Goal: Transaction & Acquisition: Purchase product/service

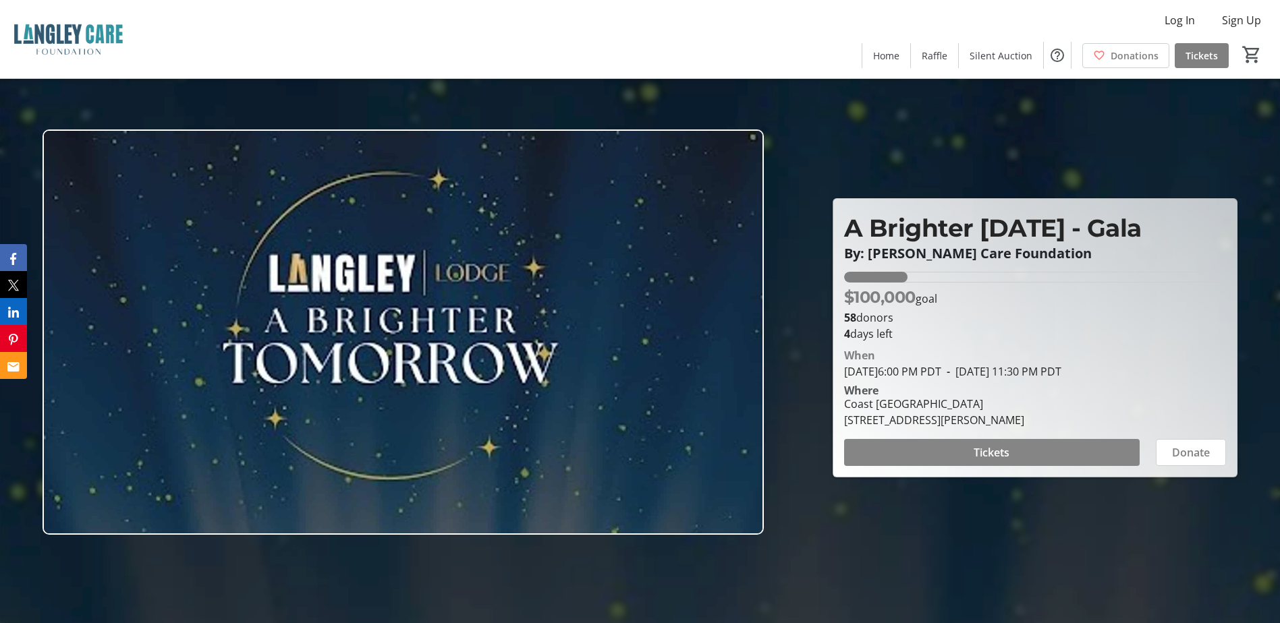
click at [981, 447] on span "Tickets" at bounding box center [991, 453] width 36 height 16
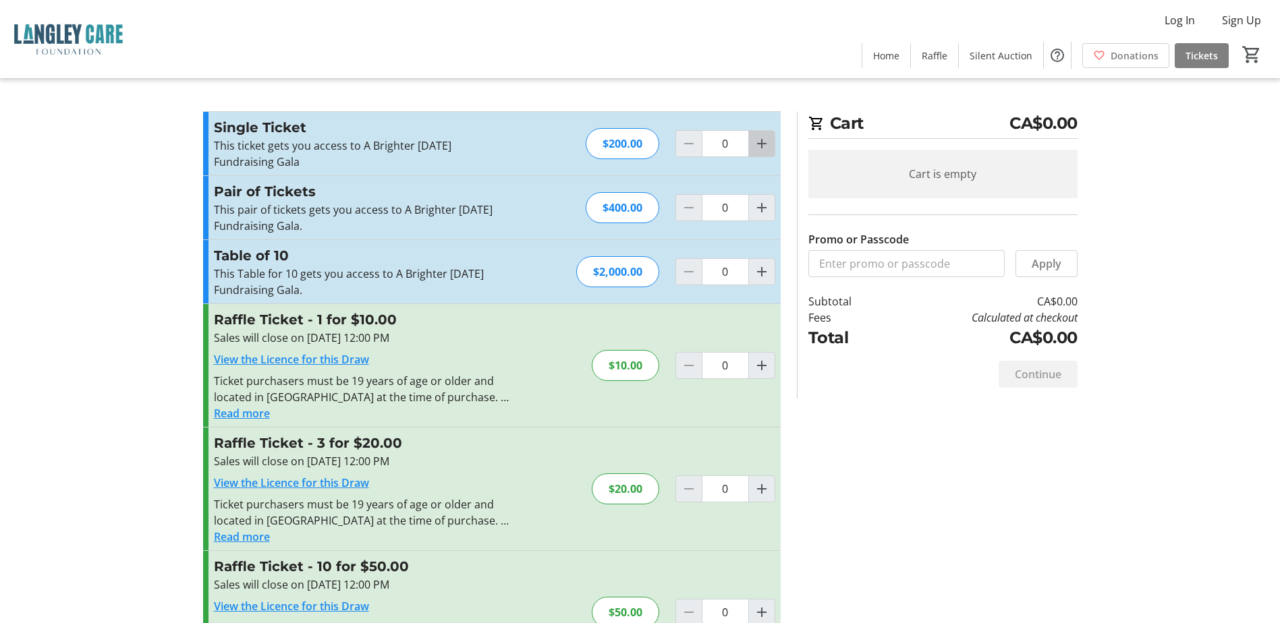
click at [761, 146] on mat-icon "Increment by one" at bounding box center [761, 144] width 16 height 16
type input "4"
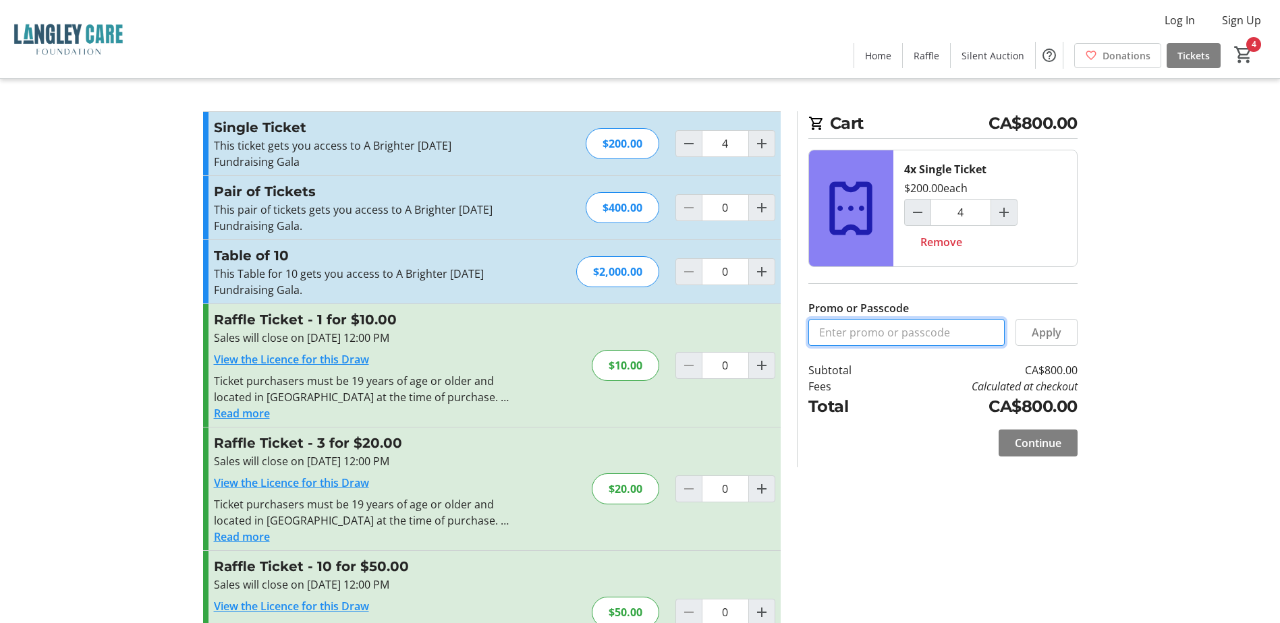
click at [896, 328] on input "Promo or Passcode" at bounding box center [906, 332] width 196 height 27
type input "Brighter Tomorrow Free"
click at [1054, 333] on span "Apply" at bounding box center [1046, 332] width 30 height 16
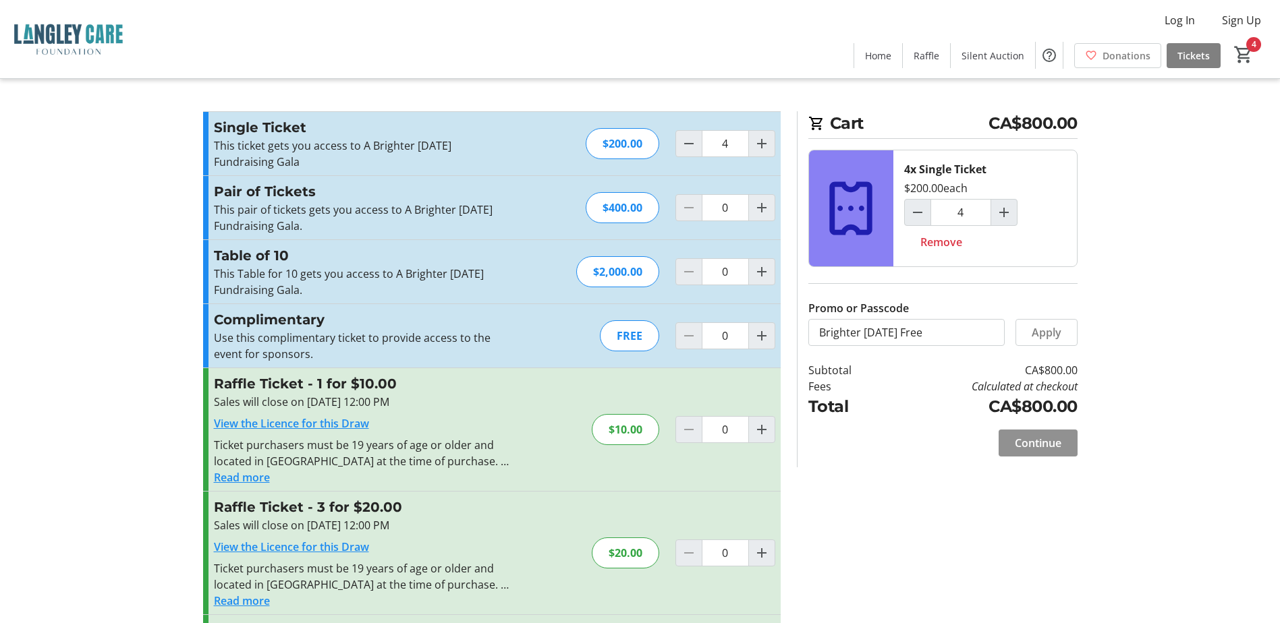
click at [1052, 445] on span "Continue" at bounding box center [1038, 443] width 47 height 16
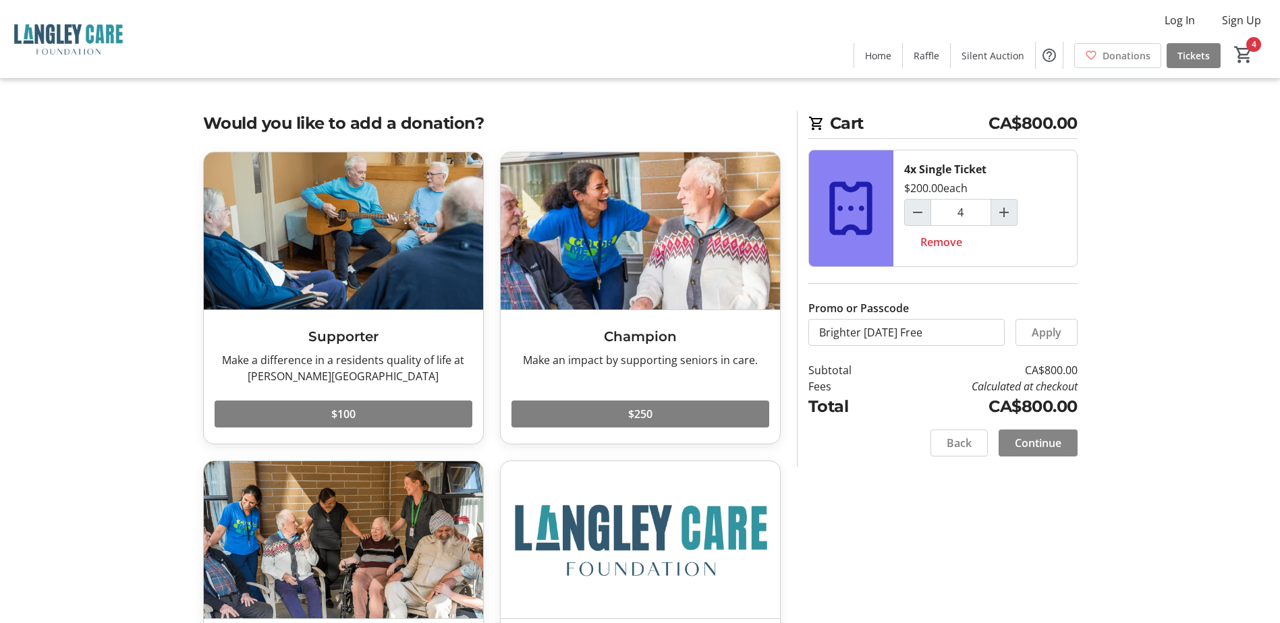
click at [1037, 447] on span "Continue" at bounding box center [1038, 443] width 47 height 16
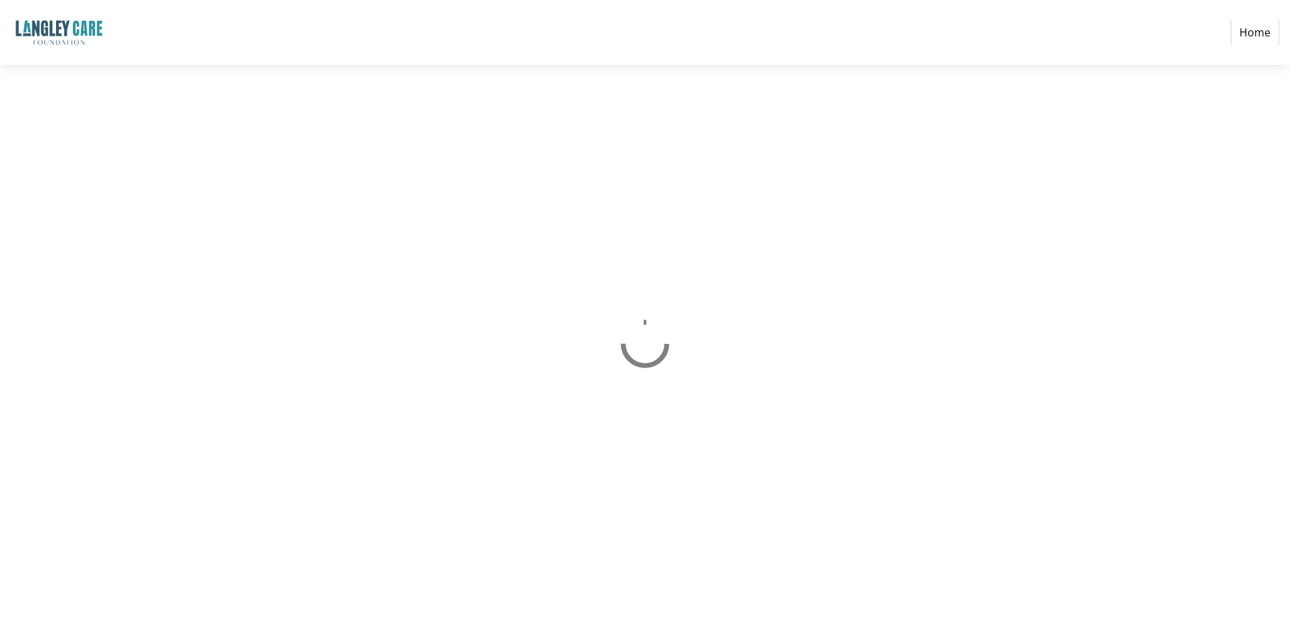
select select "CA"
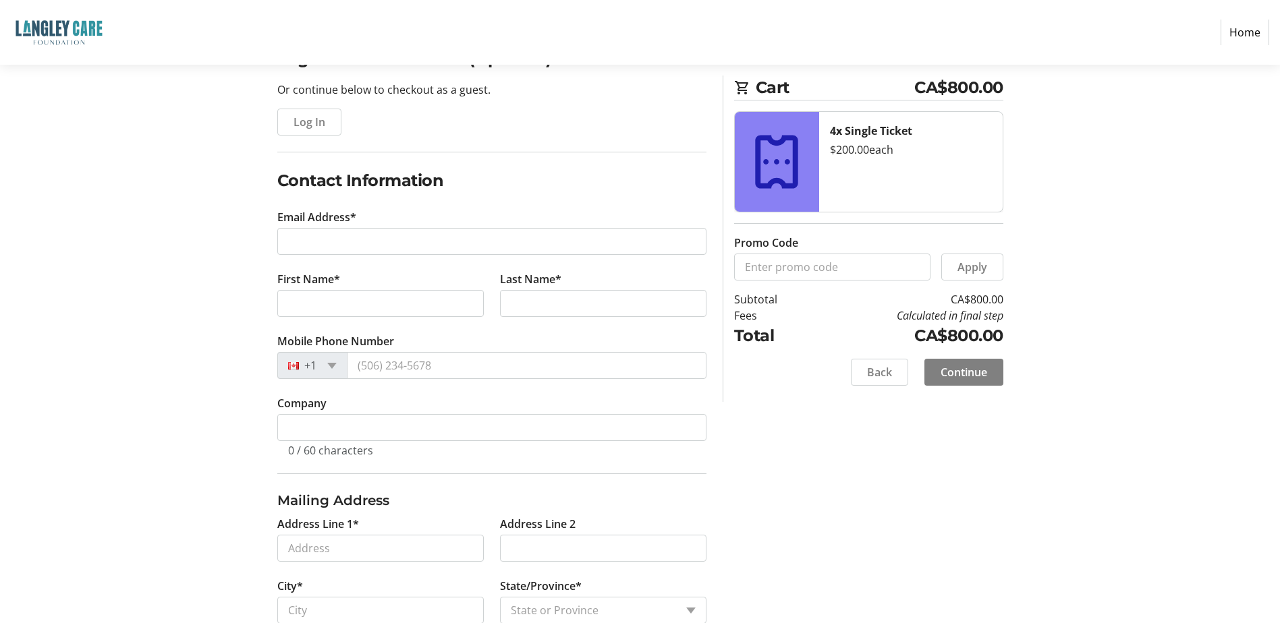
scroll to position [135, 0]
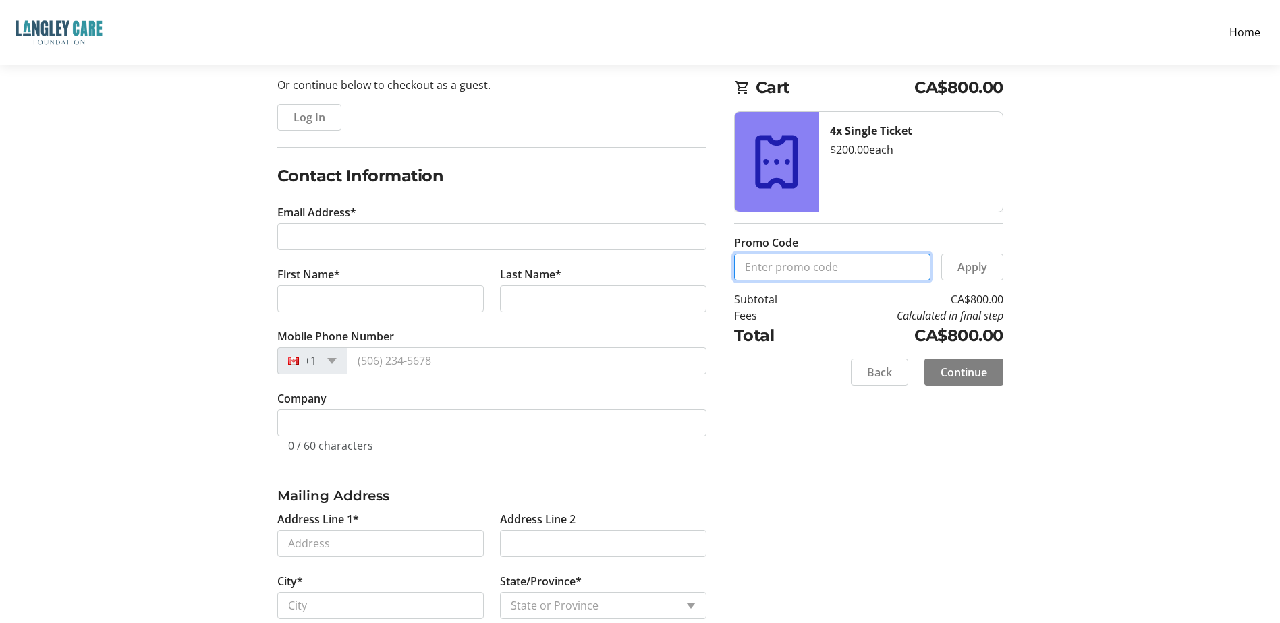
click at [778, 266] on input "Promo Code" at bounding box center [832, 267] width 196 height 27
type input "Brighter Tomorrow Free"
click at [1067, 251] on div "Log In to Your Account (Optional) Or continue below to checkout as a guest. Log…" at bounding box center [640, 378] width 890 height 672
click at [971, 273] on span "Apply" at bounding box center [972, 267] width 30 height 16
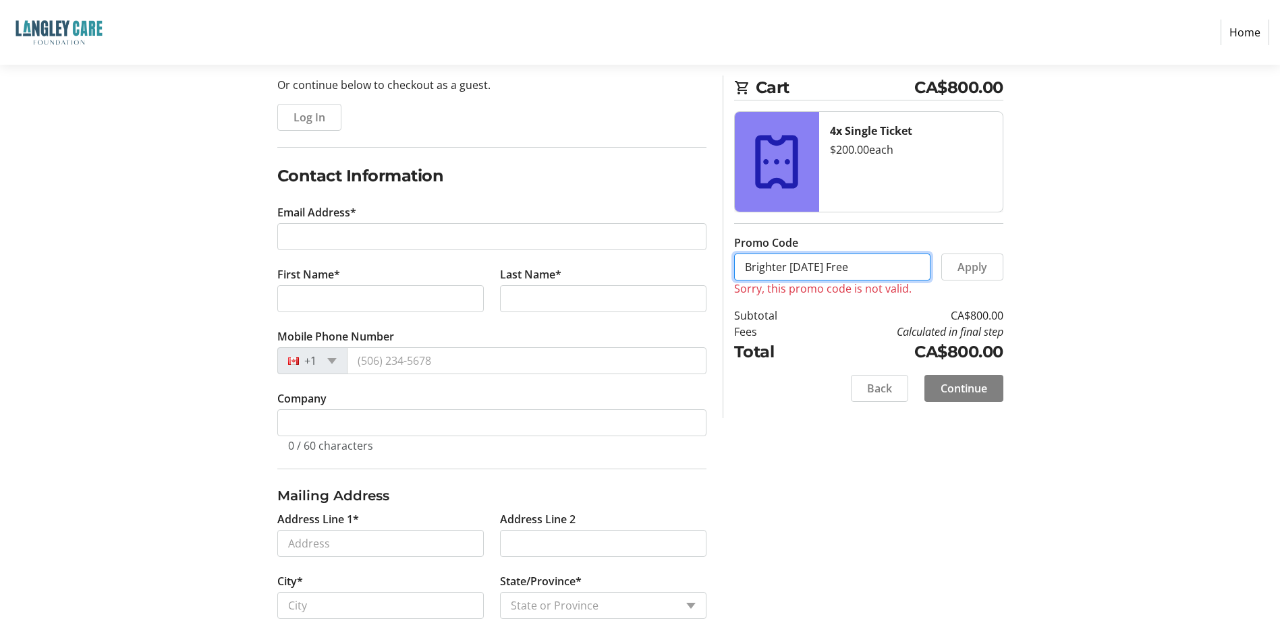
drag, startPoint x: 897, startPoint y: 263, endPoint x: 741, endPoint y: 262, distance: 156.5
click at [741, 262] on input "Brighter Tomorrow Free" at bounding box center [832, 267] width 196 height 27
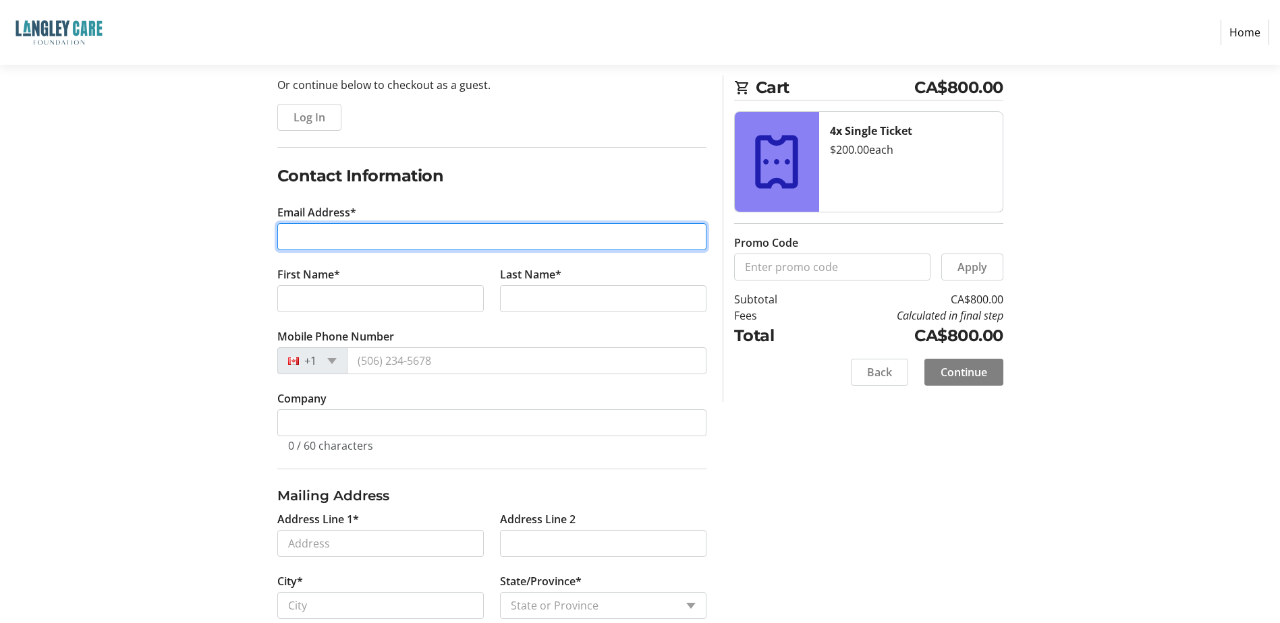
click at [360, 230] on input "Email Address*" at bounding box center [491, 236] width 429 height 27
type input "manpreet.khushi@gmail.com"
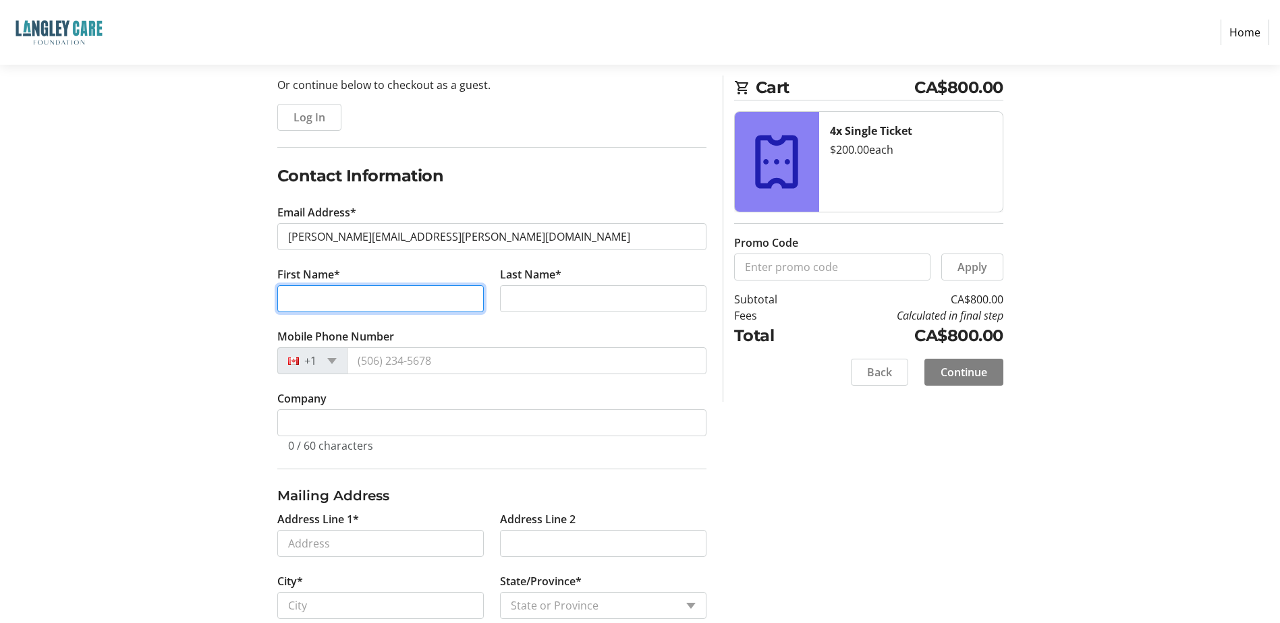
click at [338, 287] on input "First Name*" at bounding box center [380, 298] width 206 height 27
type input "Manpreet"
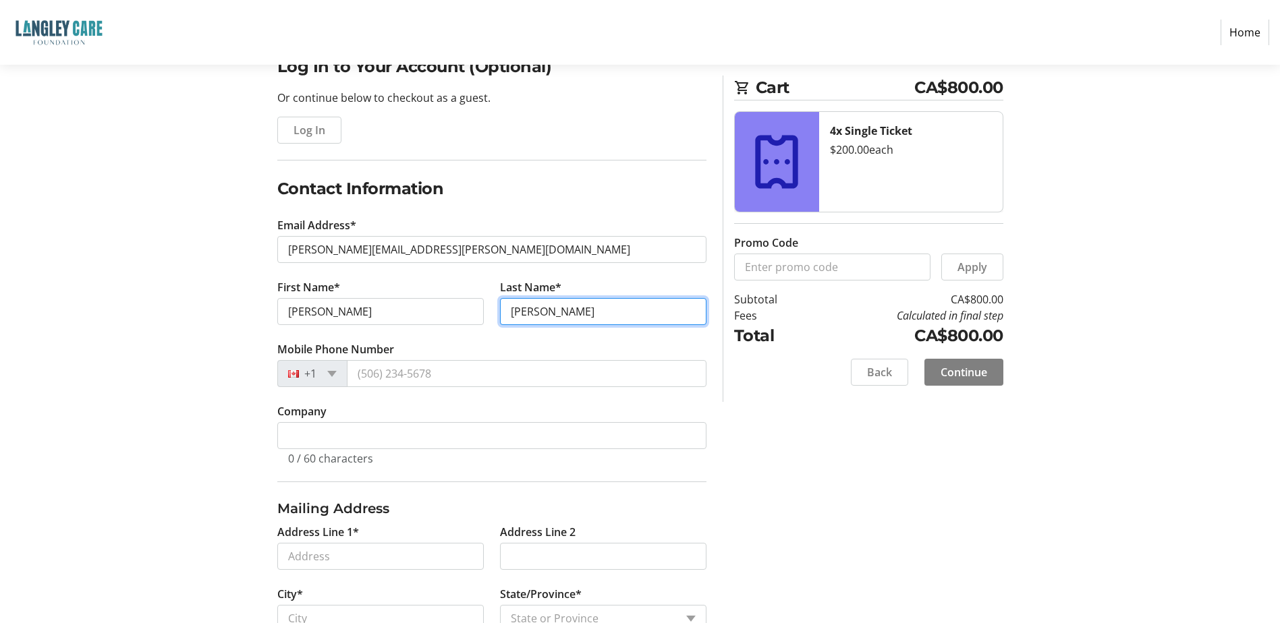
scroll to position [158, 0]
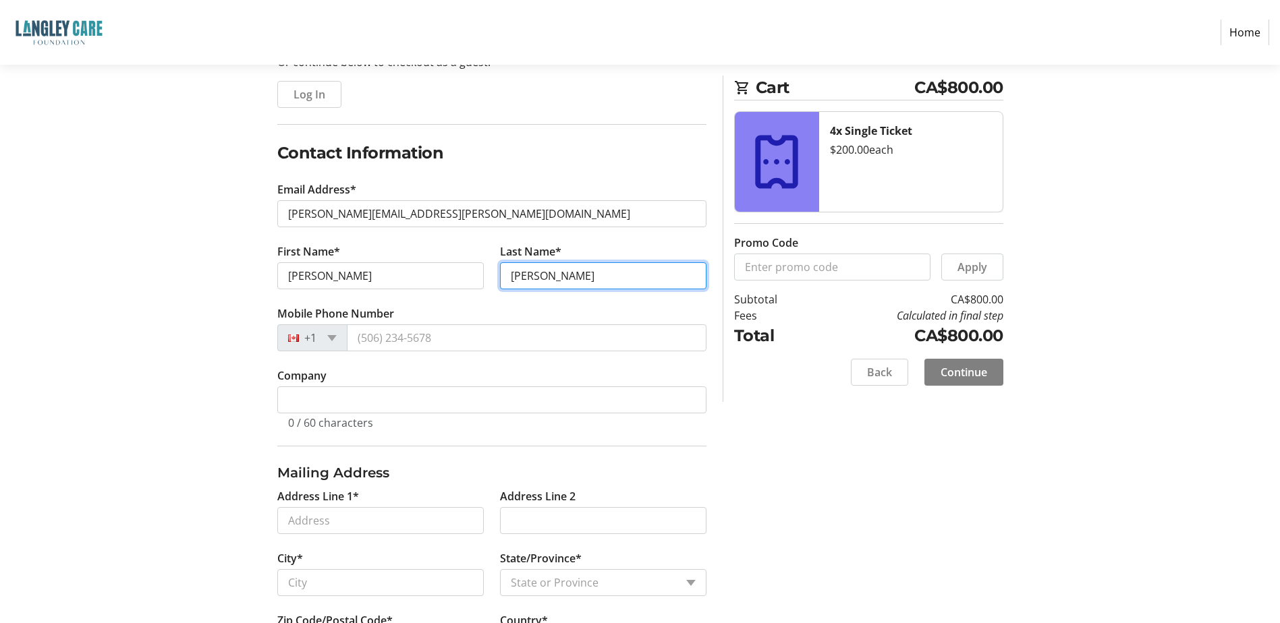
type input "Gill"
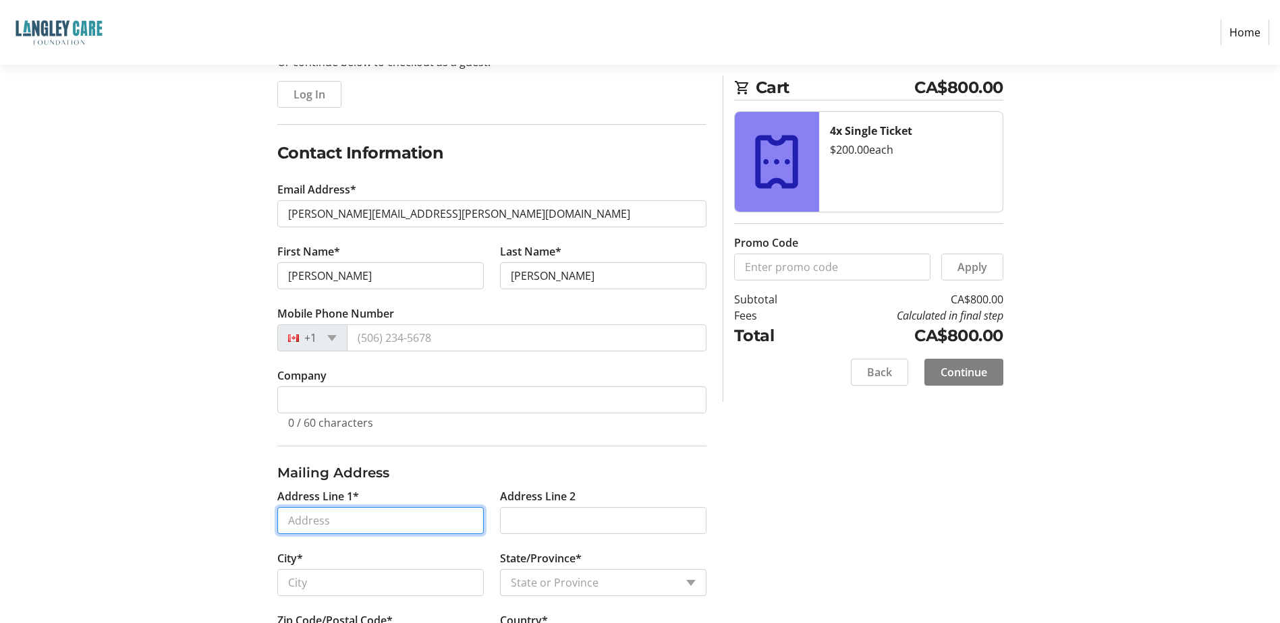
click at [335, 514] on input "Address Line 1*" at bounding box center [380, 520] width 206 height 27
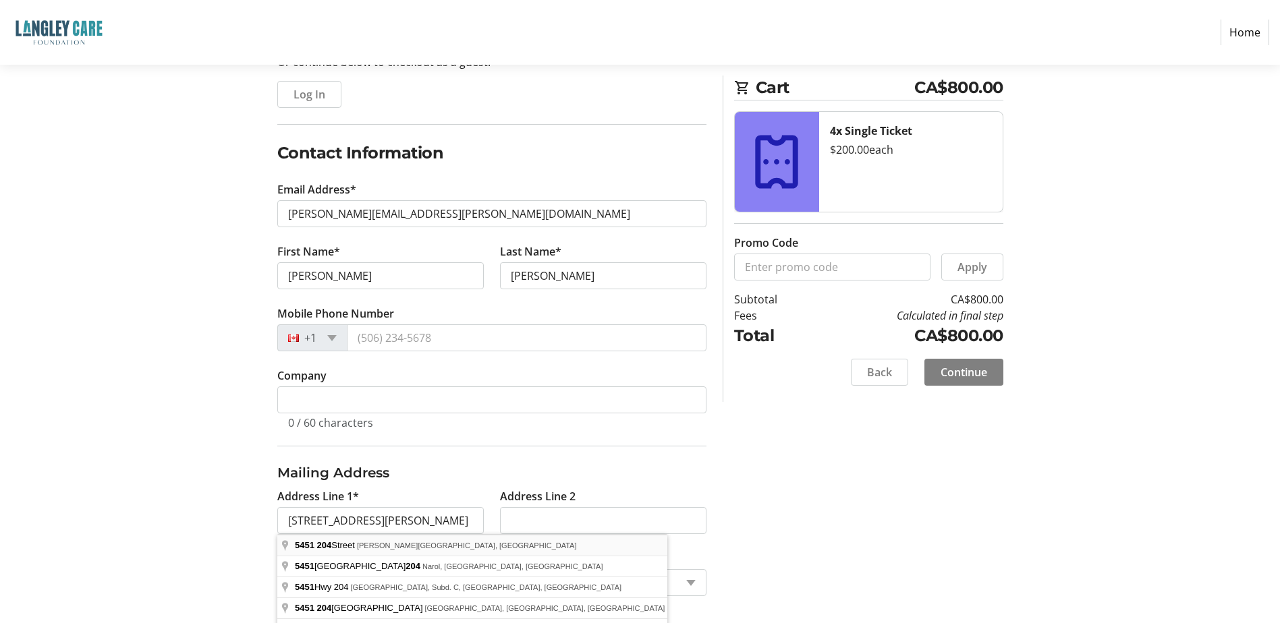
type input "5451 204 Street"
type input "Langley"
select select "BC"
type input "V3A 5M9"
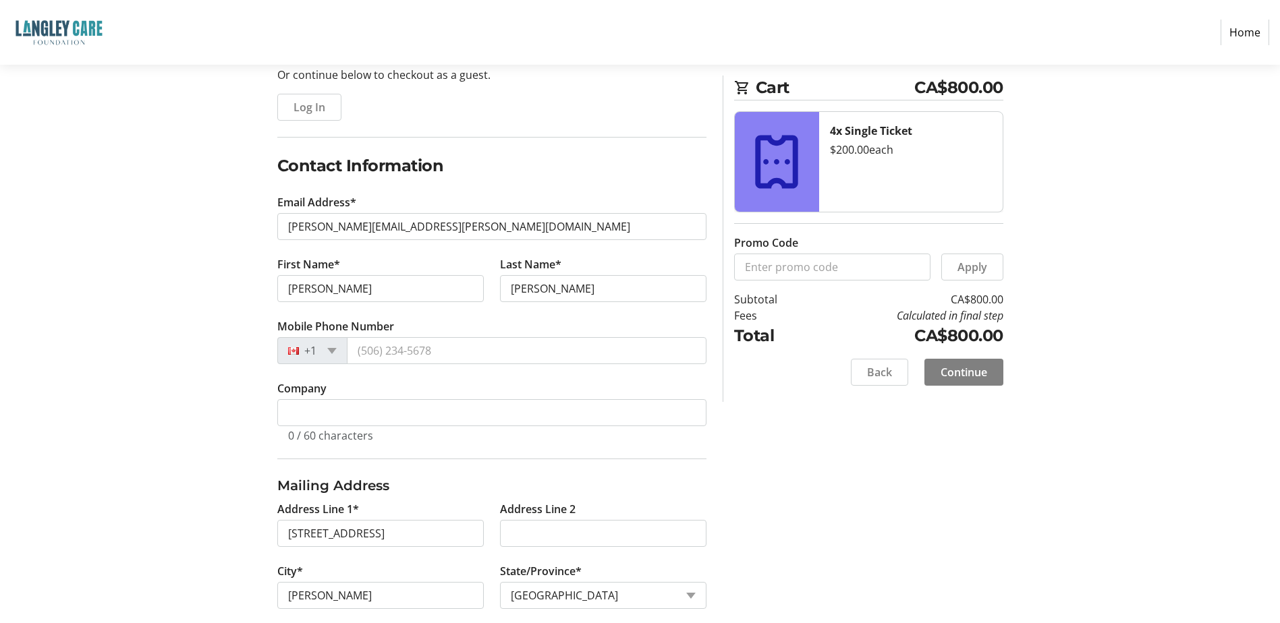
scroll to position [225, 0]
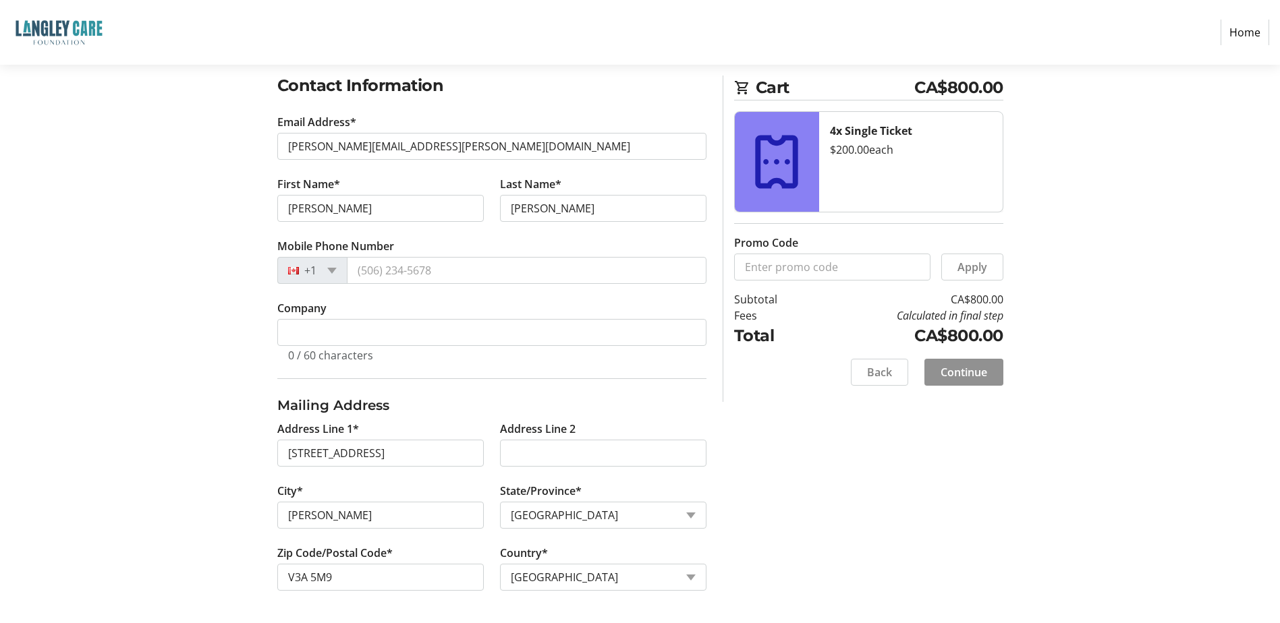
click at [965, 368] on span "Continue" at bounding box center [963, 372] width 47 height 16
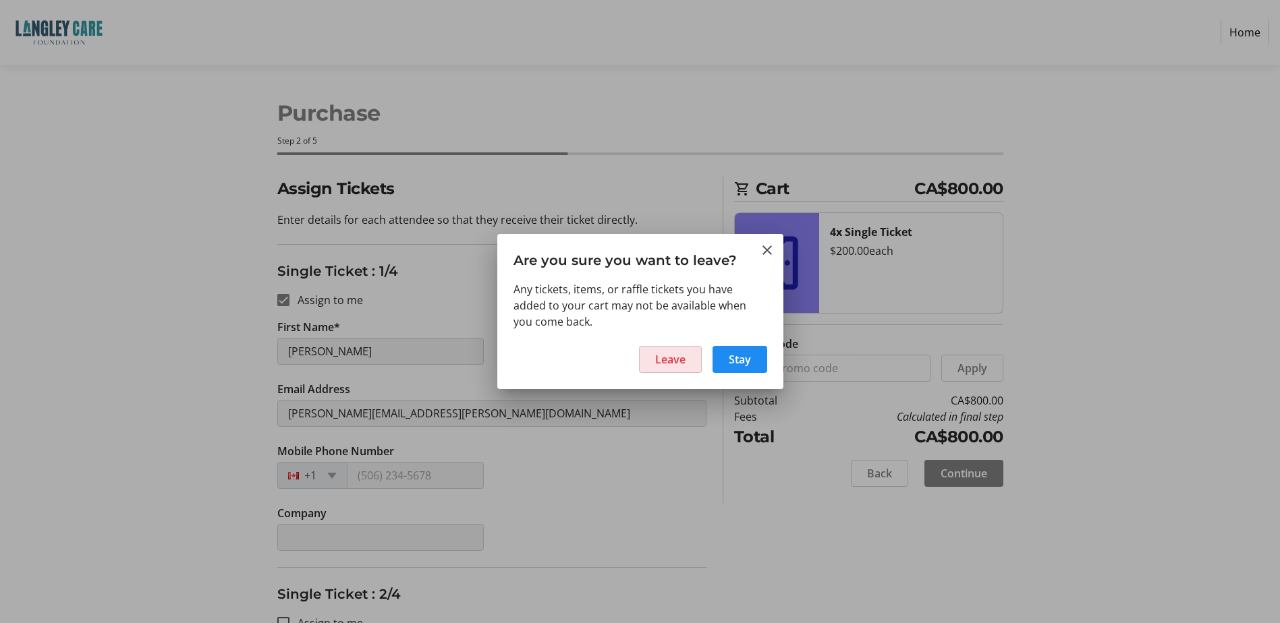
click at [684, 362] on span "Leave" at bounding box center [670, 359] width 30 height 16
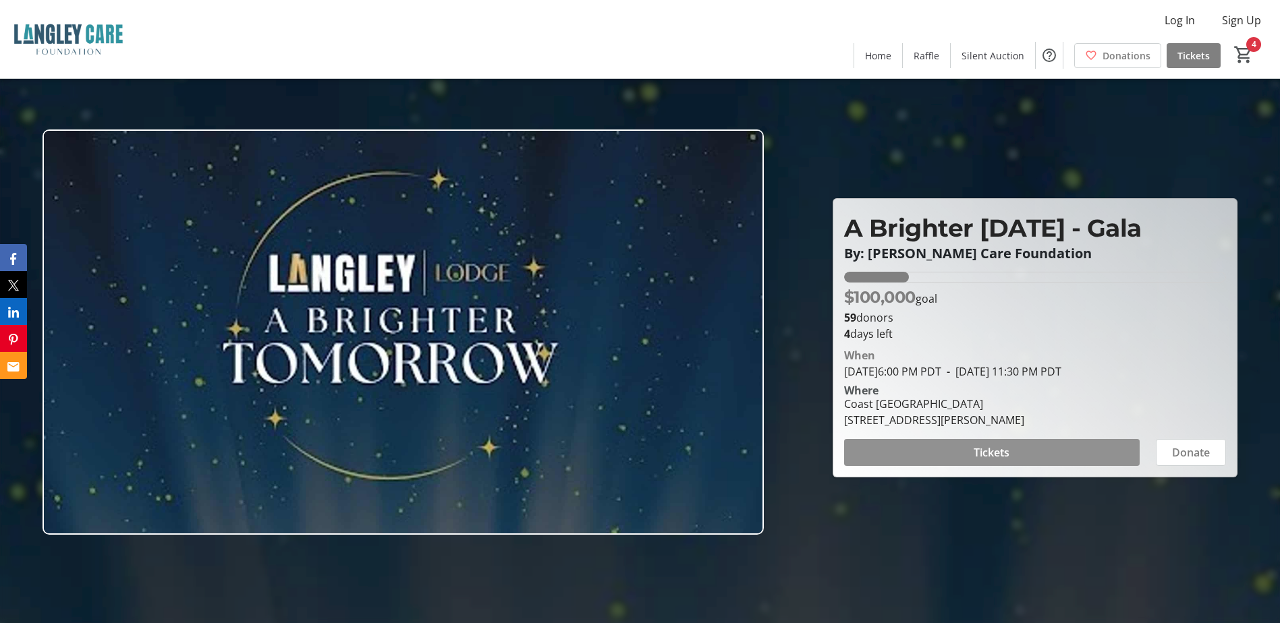
click at [1002, 451] on span "Tickets" at bounding box center [991, 453] width 36 height 16
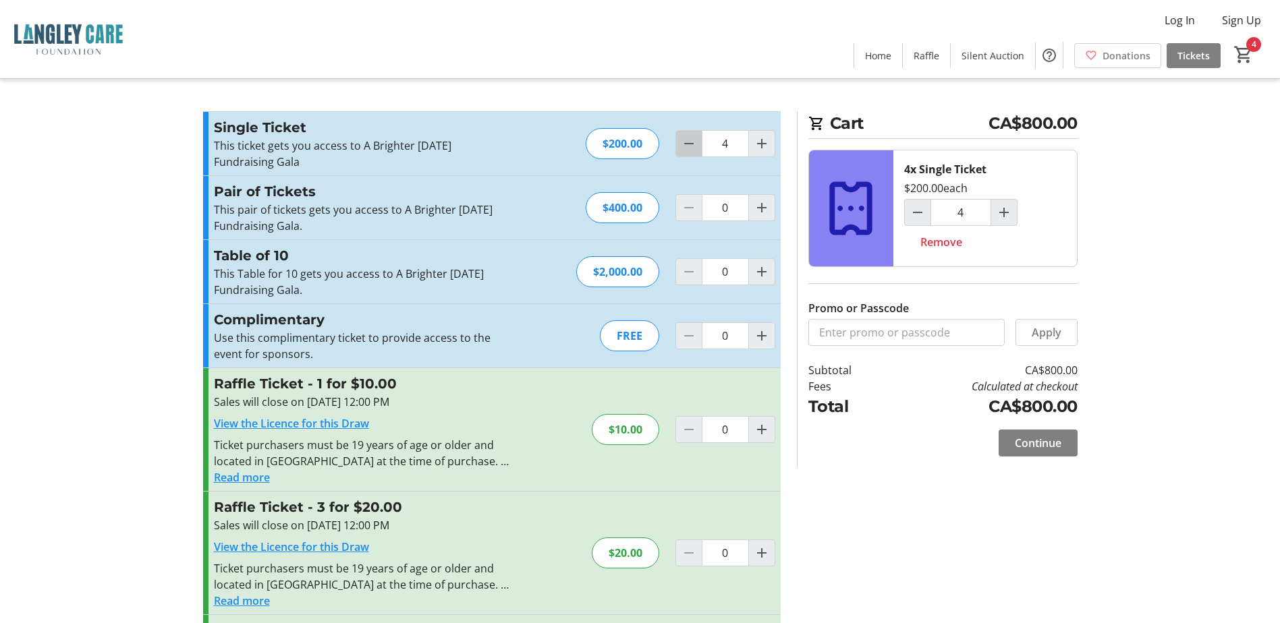
click at [687, 148] on mat-icon "Decrement by one" at bounding box center [689, 144] width 16 height 16
type input "0"
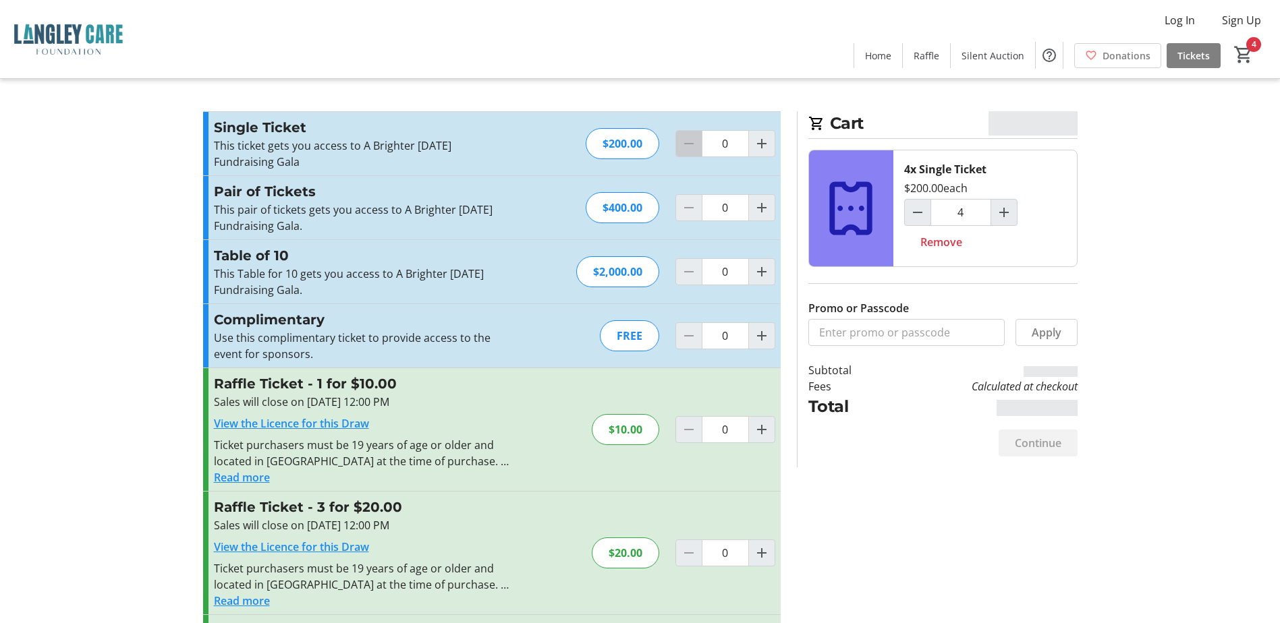
type input "1"
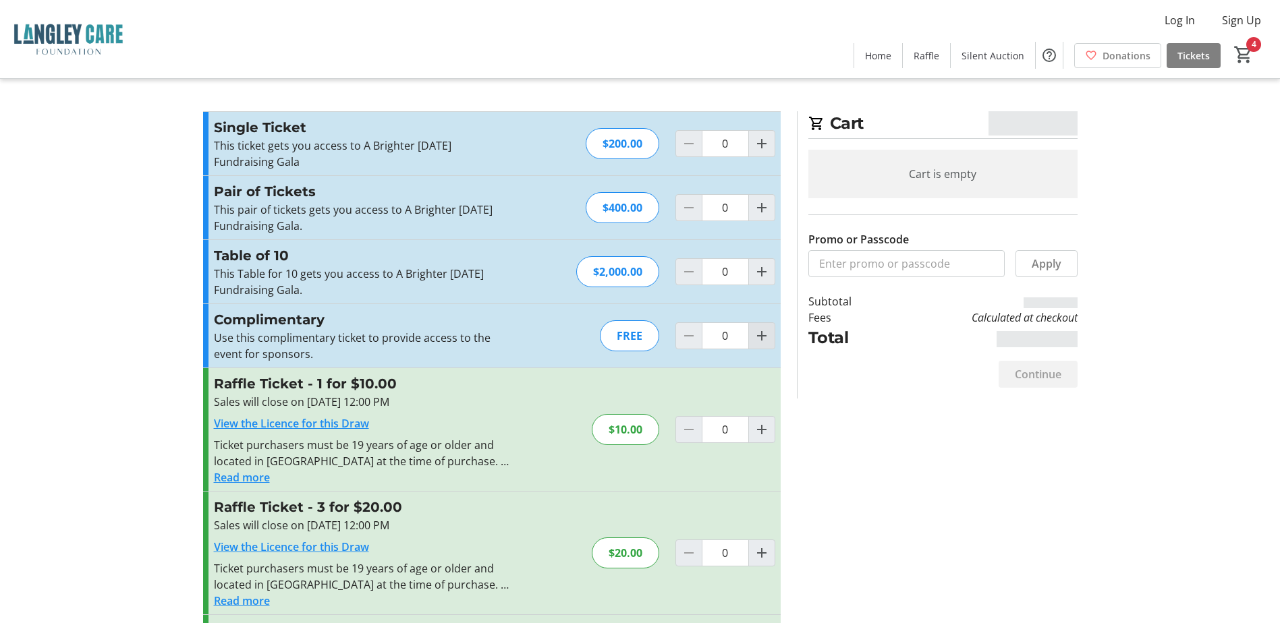
click at [758, 336] on mat-icon "Increment by one" at bounding box center [761, 336] width 16 height 16
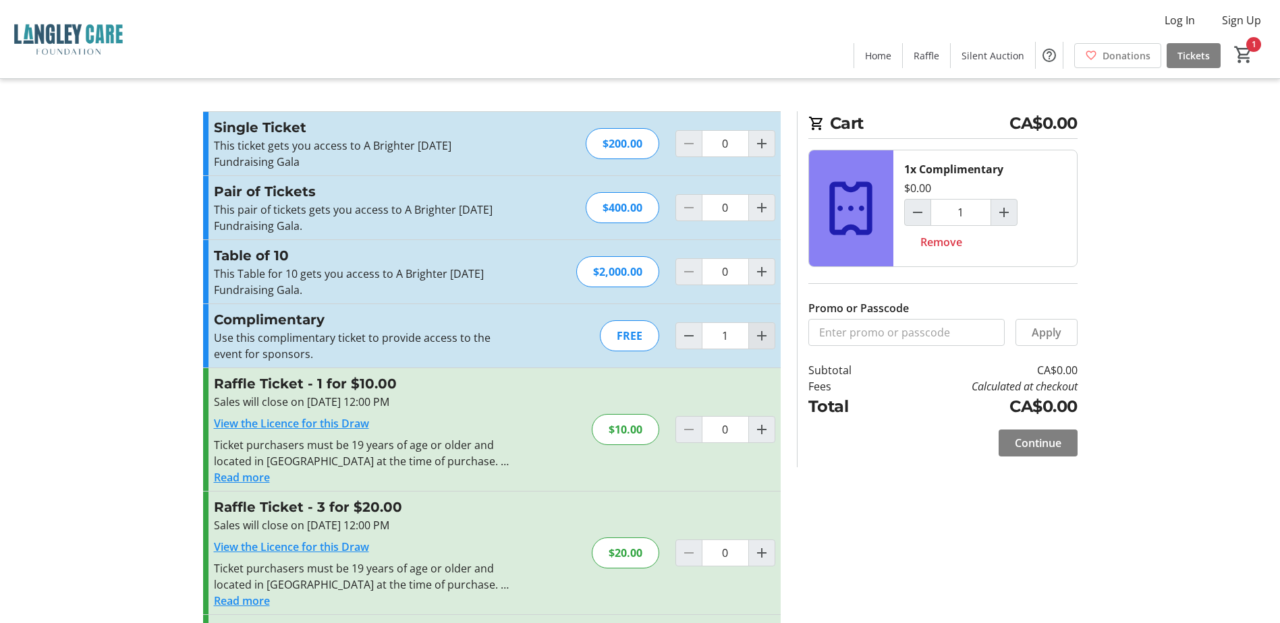
click at [755, 336] on mat-icon "Increment by one" at bounding box center [761, 336] width 16 height 16
type input "4"
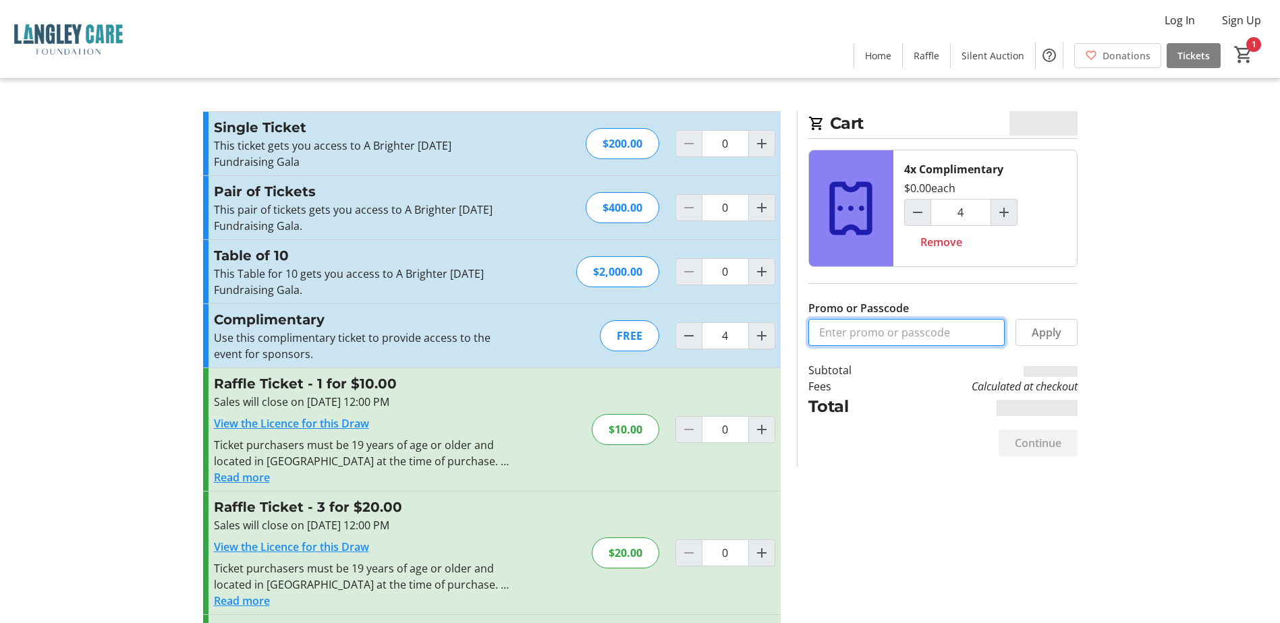
click at [869, 332] on input "Promo or Passcode" at bounding box center [906, 332] width 196 height 27
type input "Brighter Tomorrow Free"
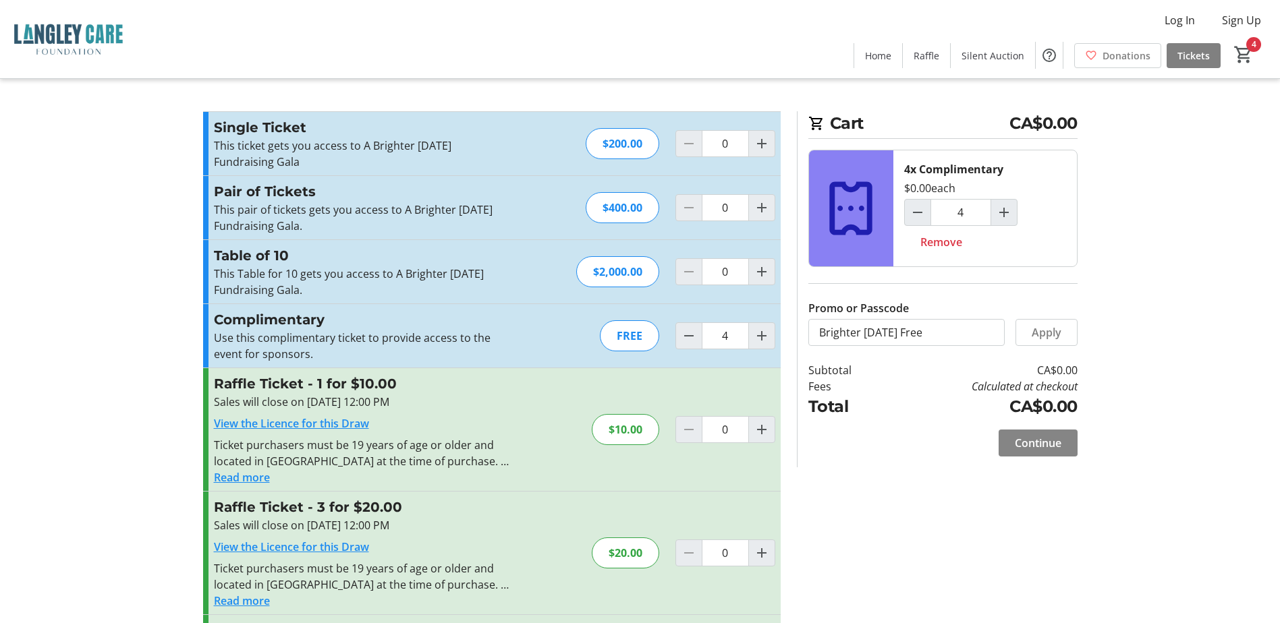
click at [1039, 442] on span "Continue" at bounding box center [1038, 443] width 47 height 16
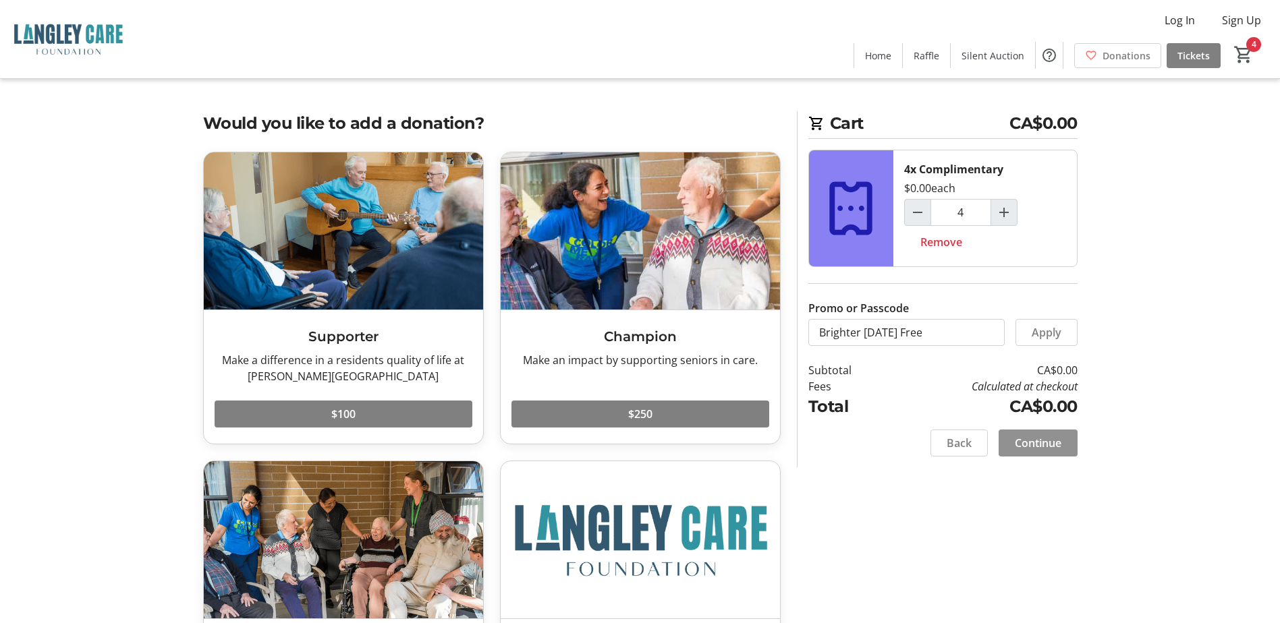
click at [1054, 440] on span "Continue" at bounding box center [1038, 443] width 47 height 16
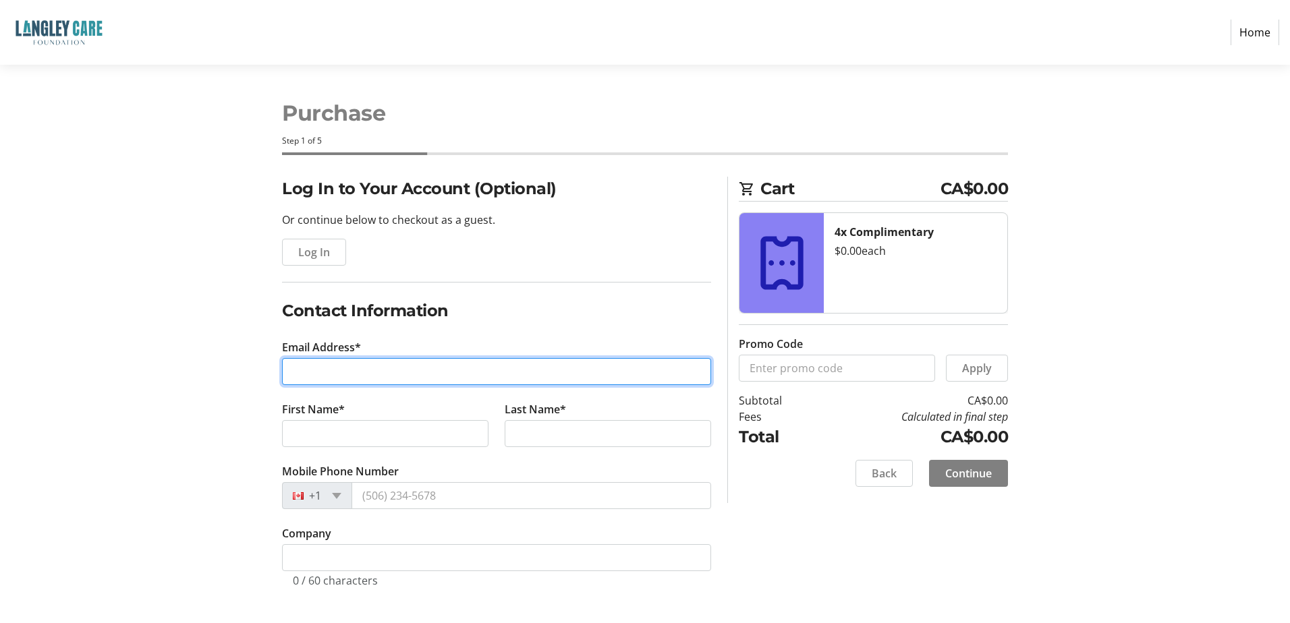
click at [353, 374] on input "Email Address*" at bounding box center [496, 371] width 429 height 27
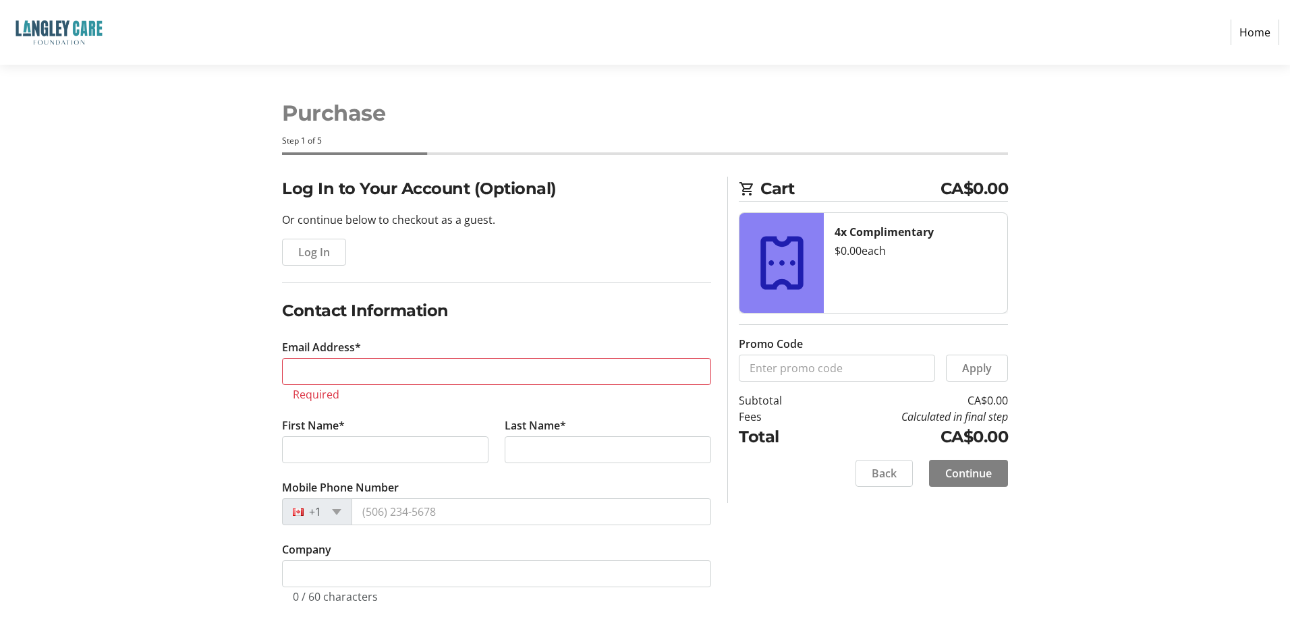
click at [249, 335] on div "Log In to Your Account (Optional) Or continue below to checkout as a guest. Log…" at bounding box center [645, 406] width 890 height 459
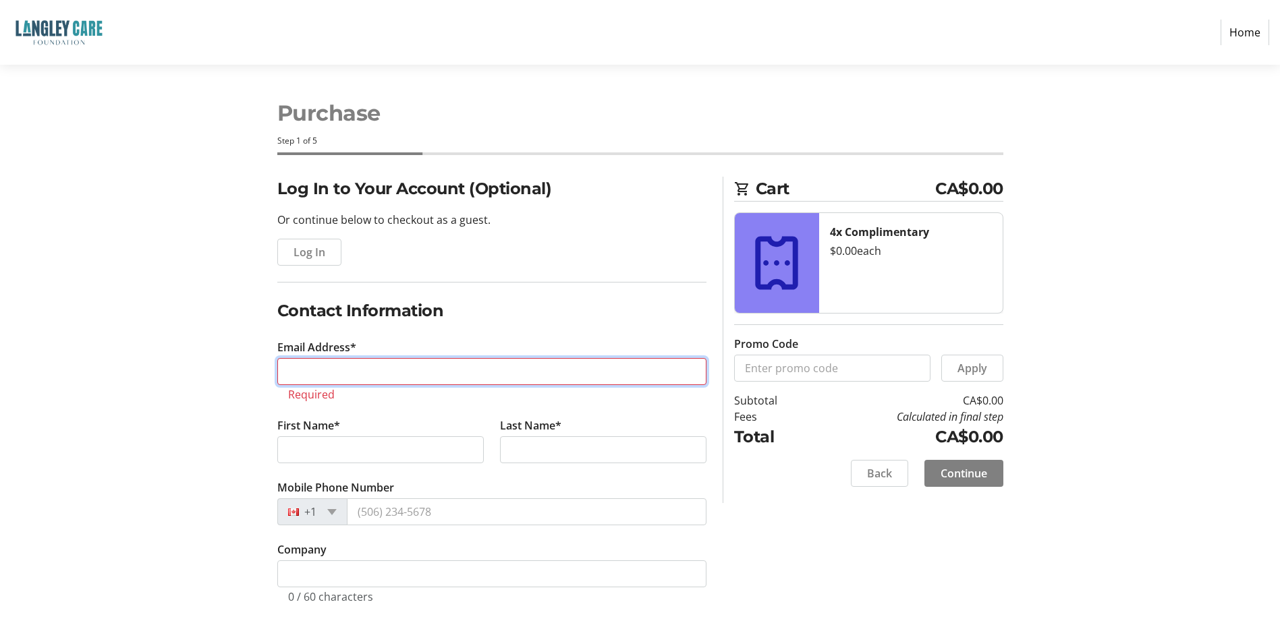
click at [311, 372] on input "Email Address*" at bounding box center [491, 371] width 429 height 27
click at [243, 343] on div "Log In to Your Account (Optional) Or continue below to checkout as a guest. Log…" at bounding box center [640, 406] width 890 height 459
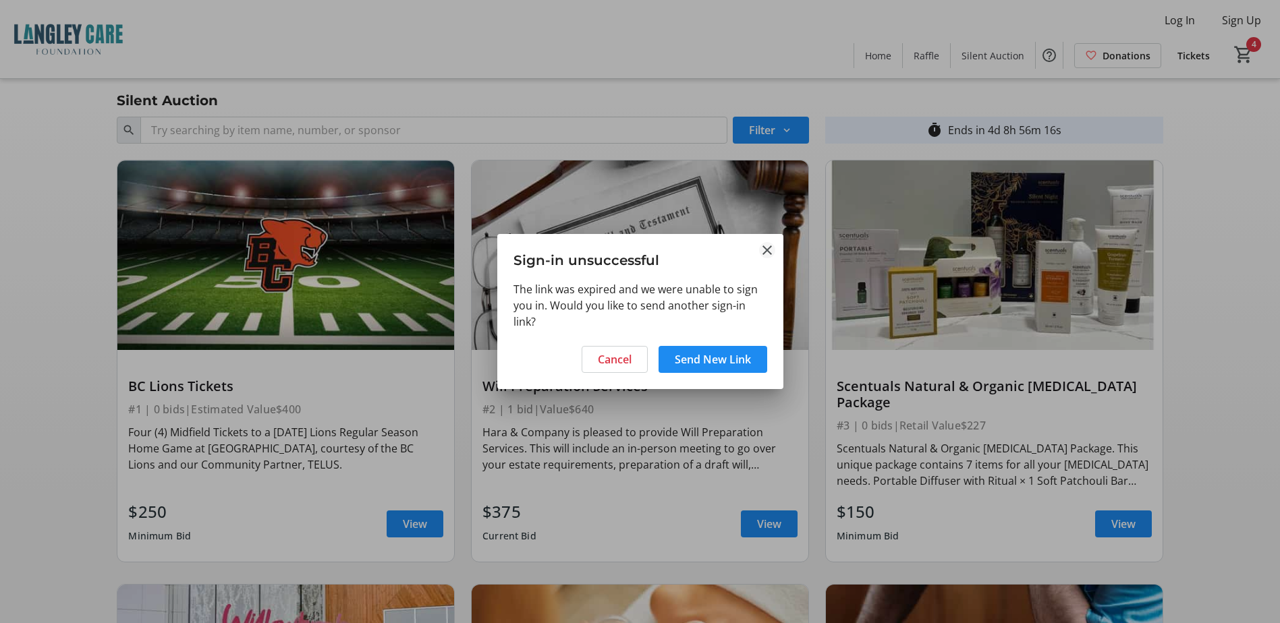
click at [765, 248] on mat-icon "Close" at bounding box center [767, 250] width 16 height 16
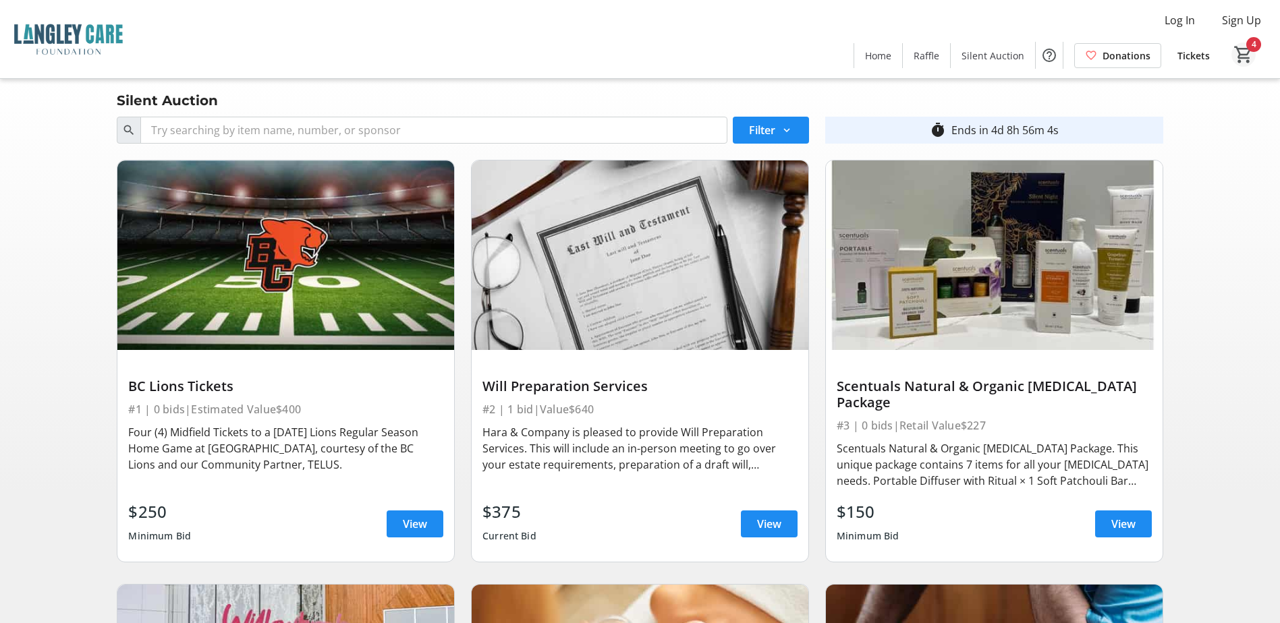
click at [1242, 55] on mat-icon "4" at bounding box center [1243, 55] width 20 height 20
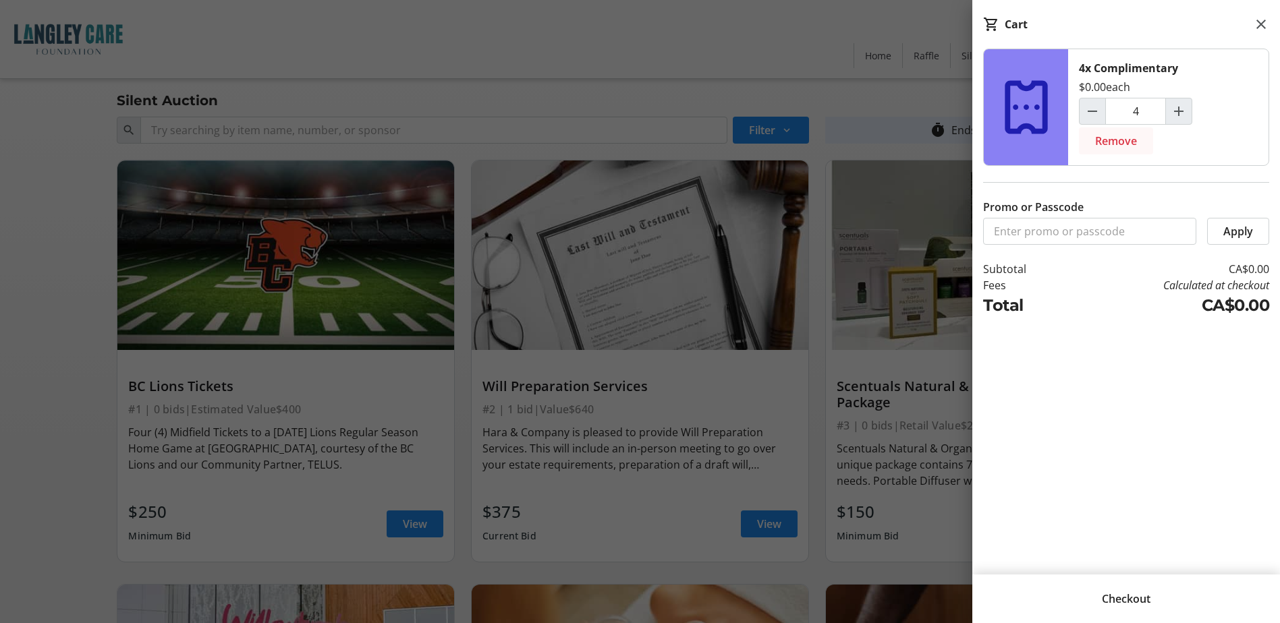
click at [1120, 143] on span "Remove" at bounding box center [1116, 141] width 42 height 16
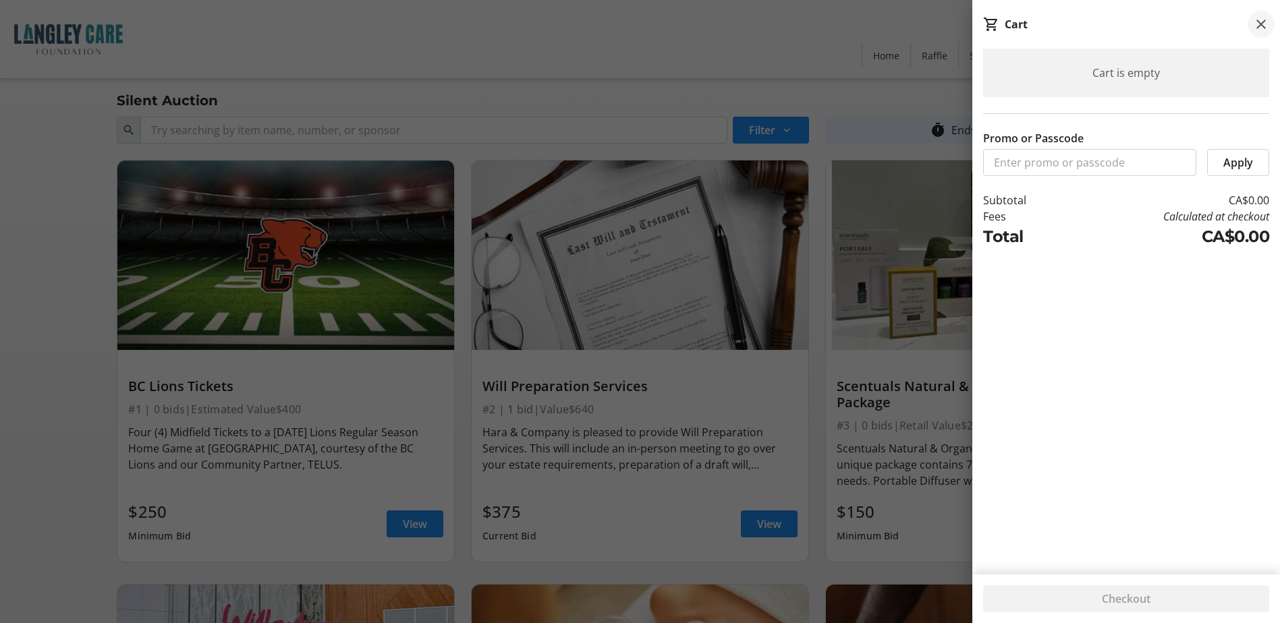
click at [1253, 24] on mat-icon at bounding box center [1261, 24] width 16 height 16
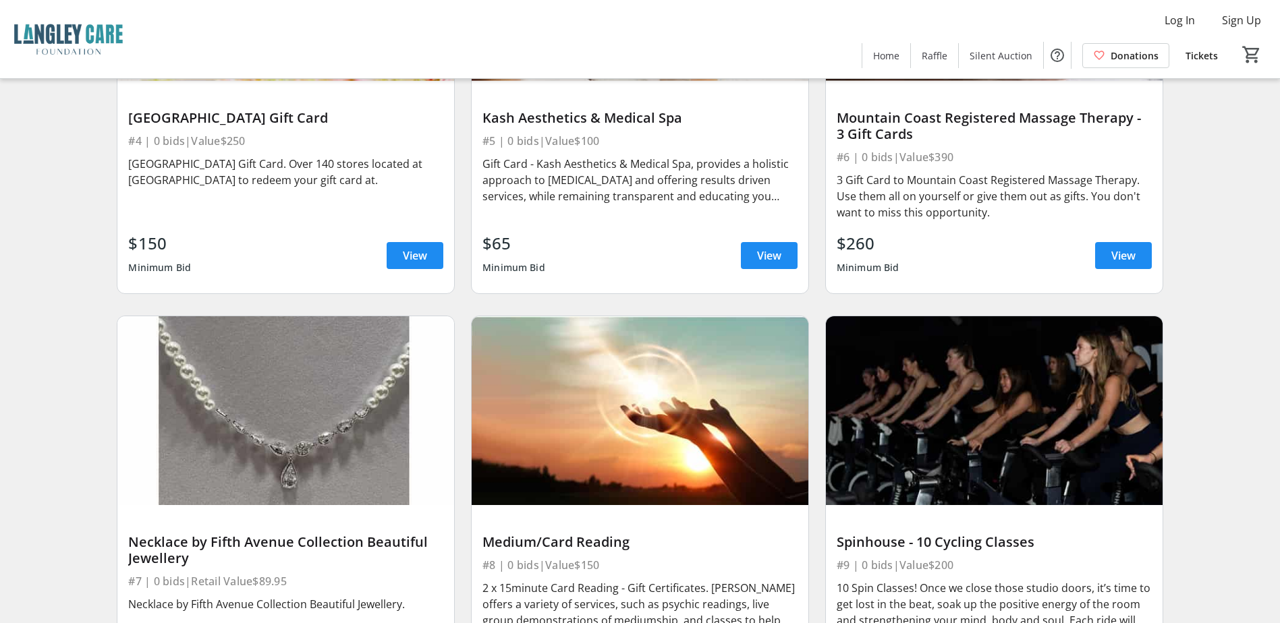
scroll to position [675, 0]
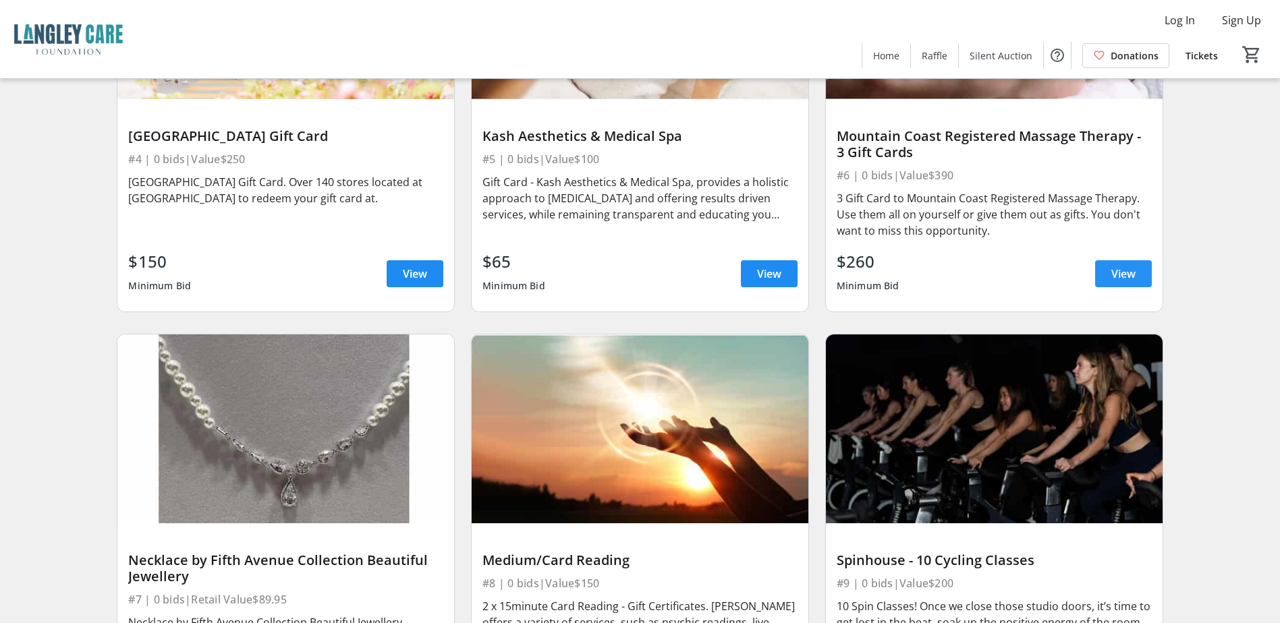
click at [1114, 266] on span "View" at bounding box center [1123, 274] width 24 height 16
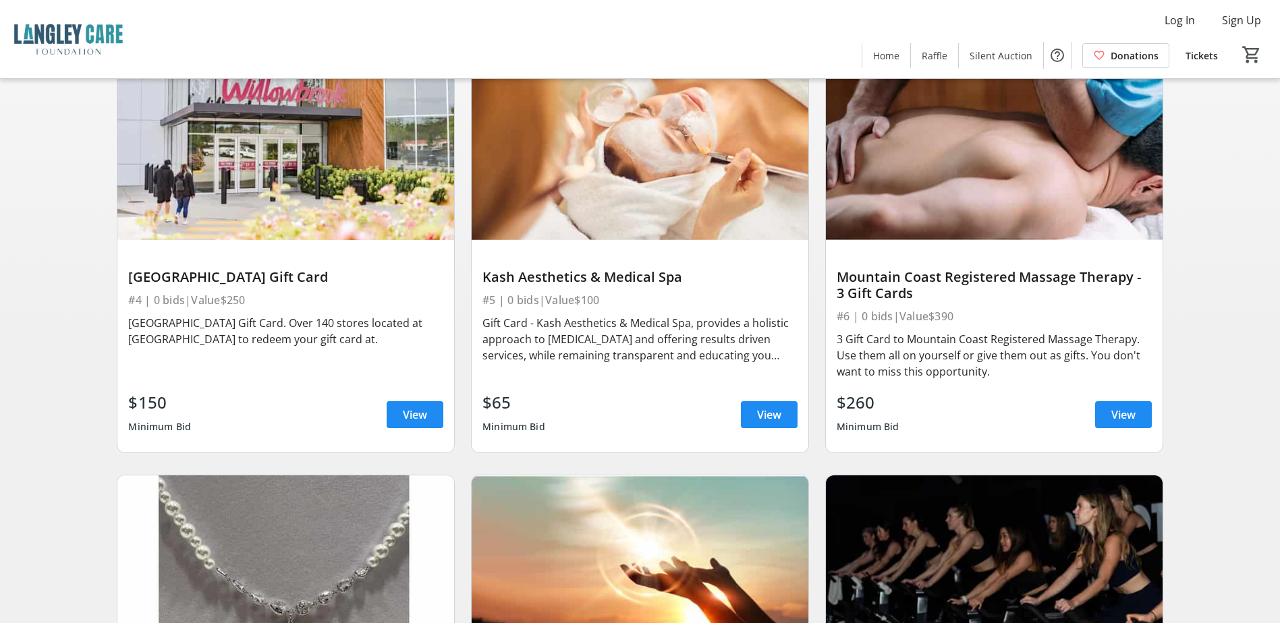
scroll to position [542, 0]
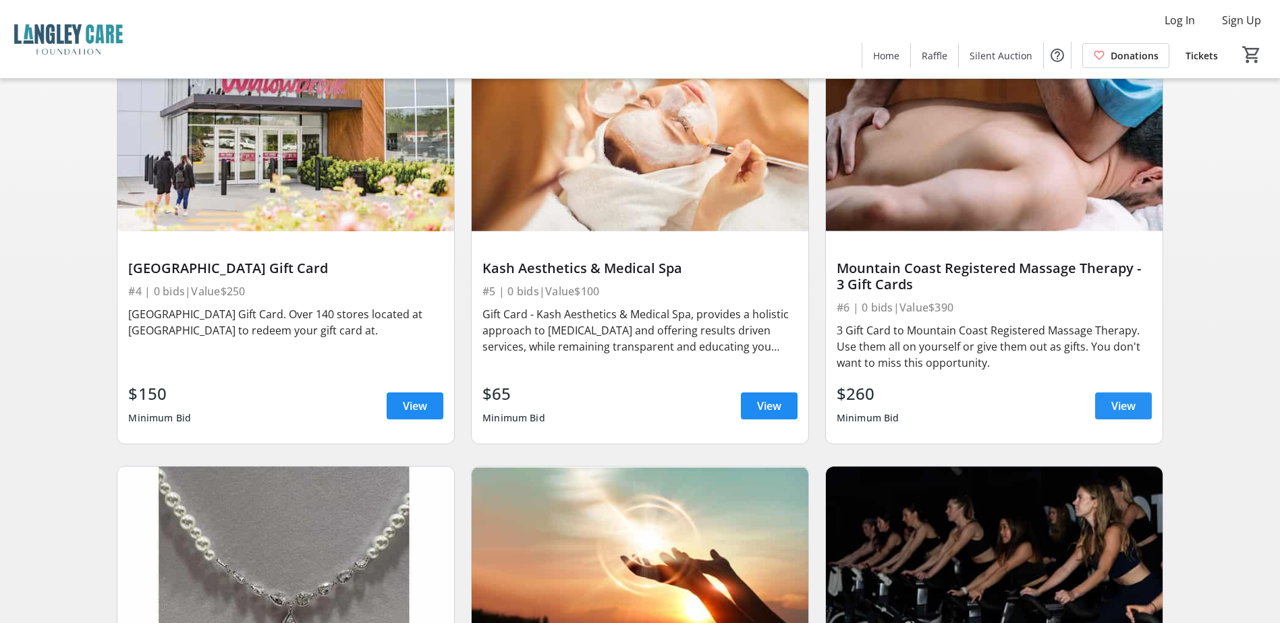
click at [1112, 398] on span "View" at bounding box center [1123, 406] width 24 height 16
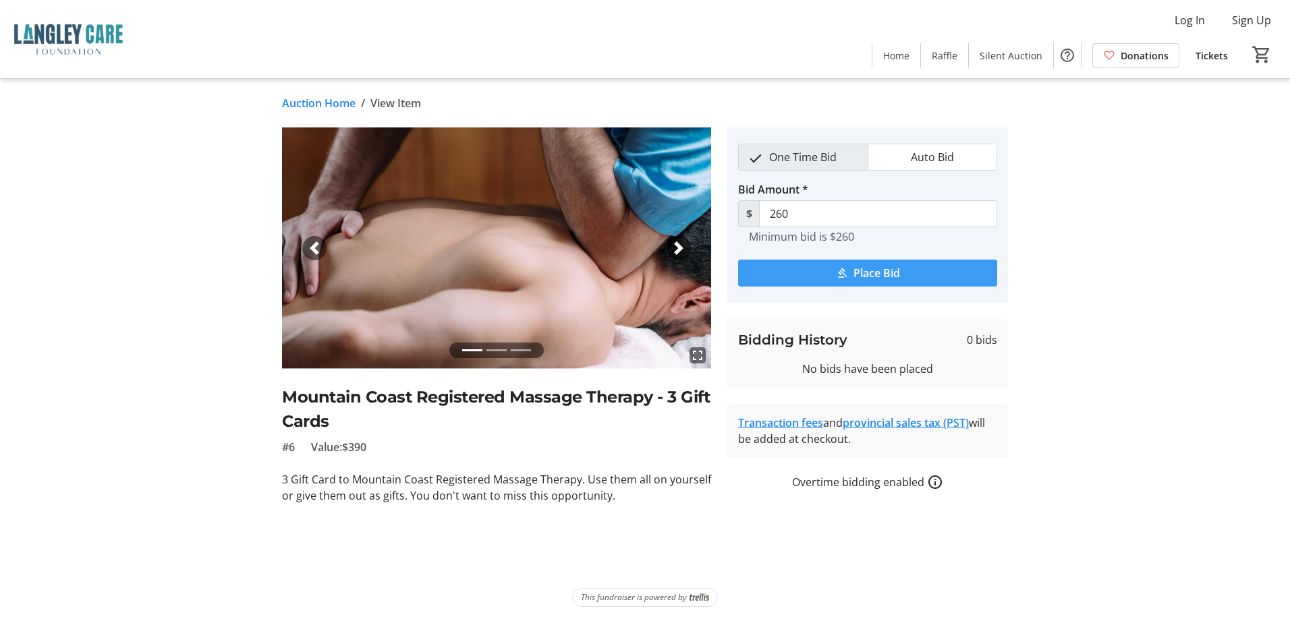
click at [856, 270] on span "Place Bid" at bounding box center [876, 273] width 47 height 16
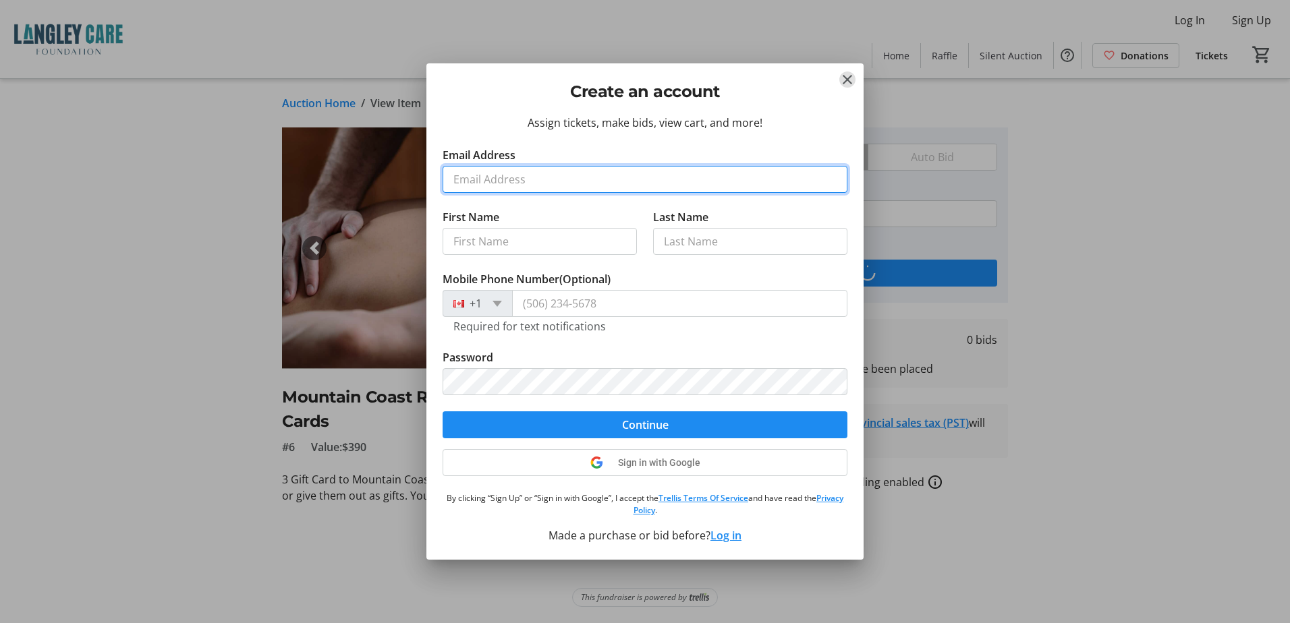
click at [524, 177] on input "Email Address" at bounding box center [644, 179] width 405 height 27
type input "[EMAIL_ADDRESS][DOMAIN_NAME]"
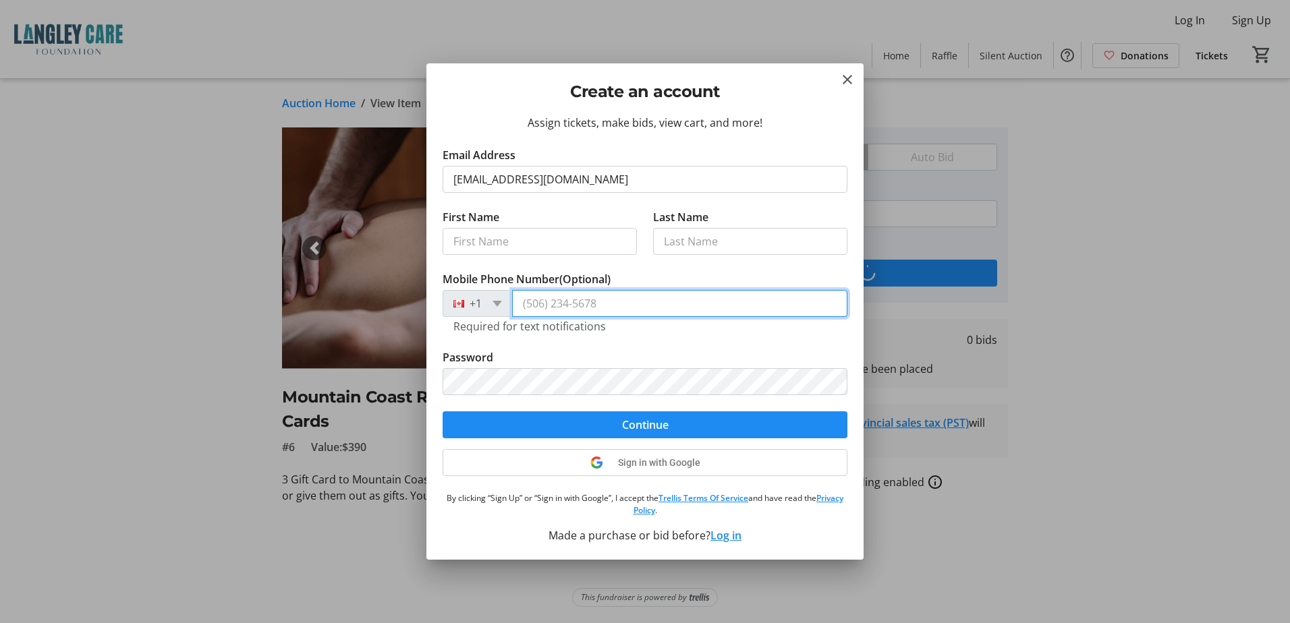
type input "[PHONE_NUMBER]"
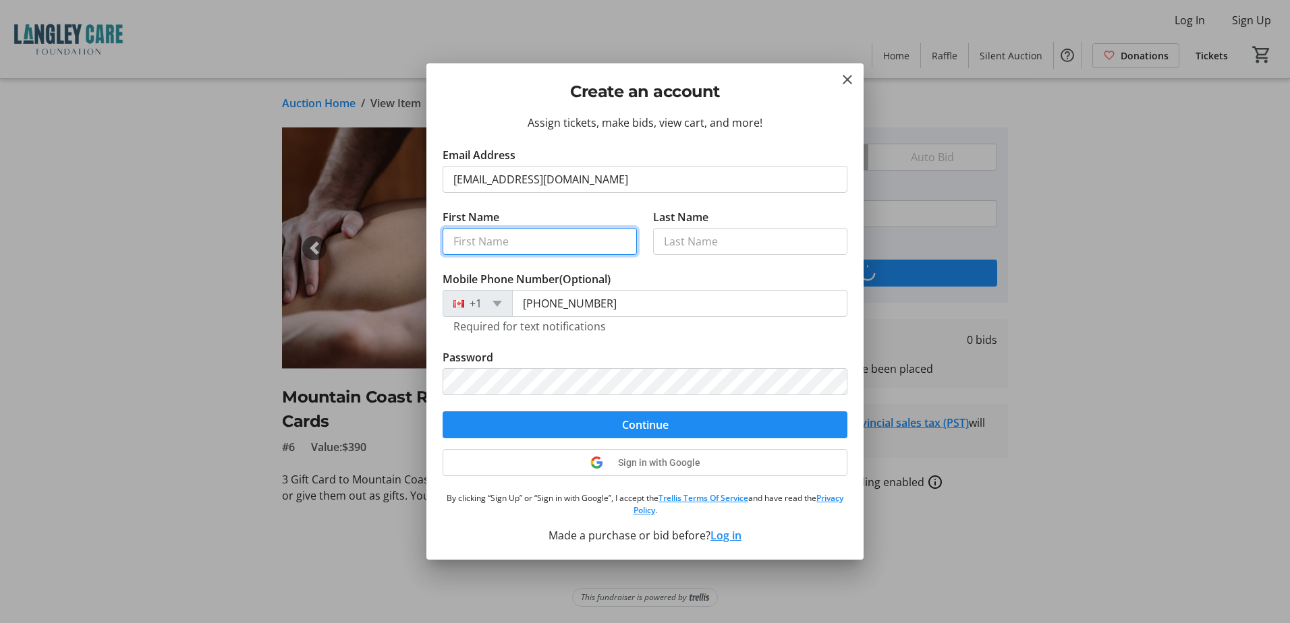
click at [532, 236] on input "First Name" at bounding box center [539, 241] width 194 height 27
type input "[PERSON_NAME]"
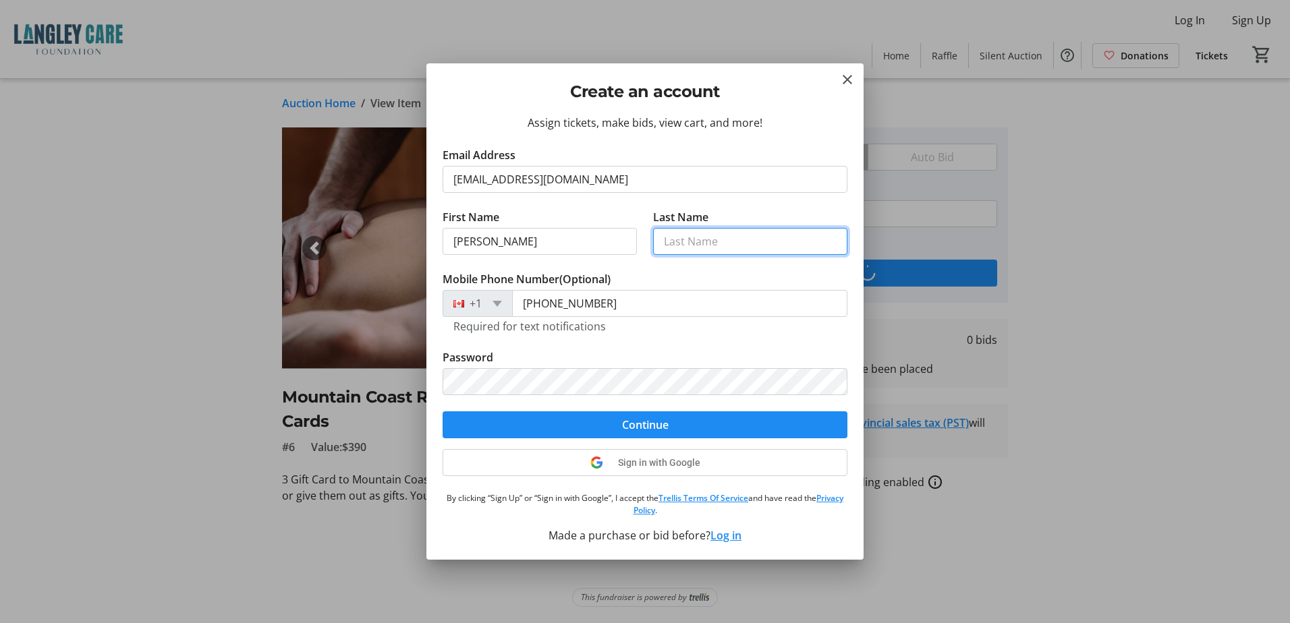
click at [685, 240] on input "Last Name" at bounding box center [750, 241] width 194 height 27
type input "[PERSON_NAME]"
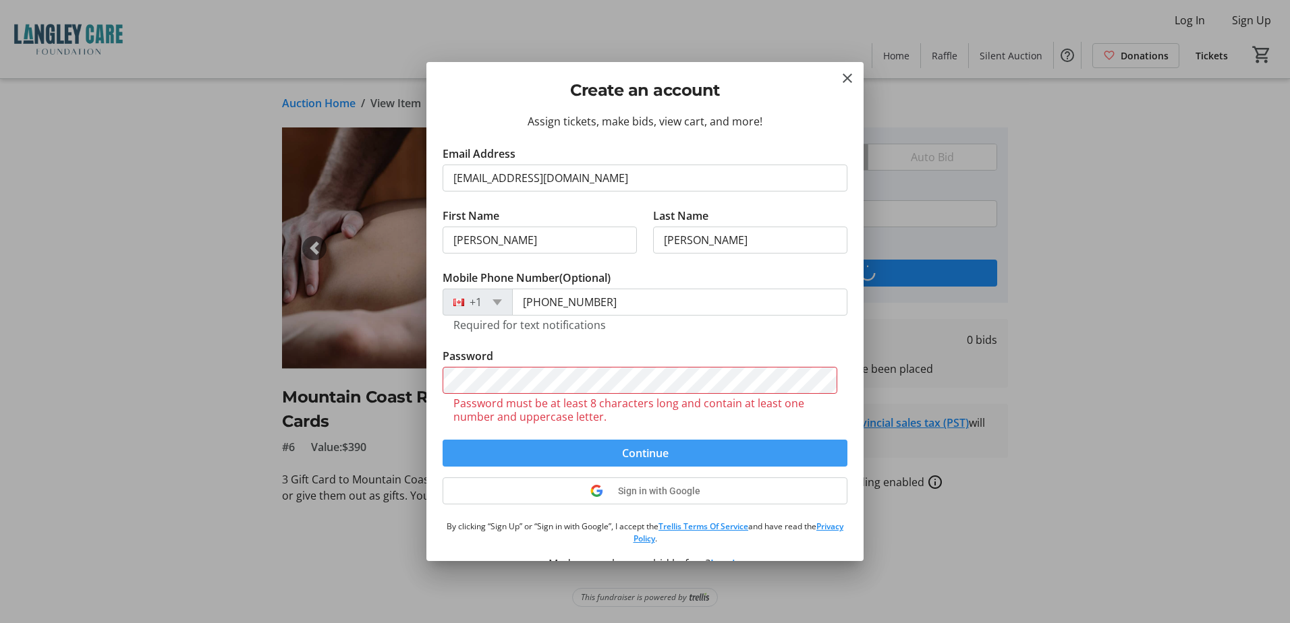
click at [579, 417] on form "Email Address [EMAIL_ADDRESS][DOMAIN_NAME] First Name [PERSON_NAME] Last Name […" at bounding box center [644, 306] width 405 height 321
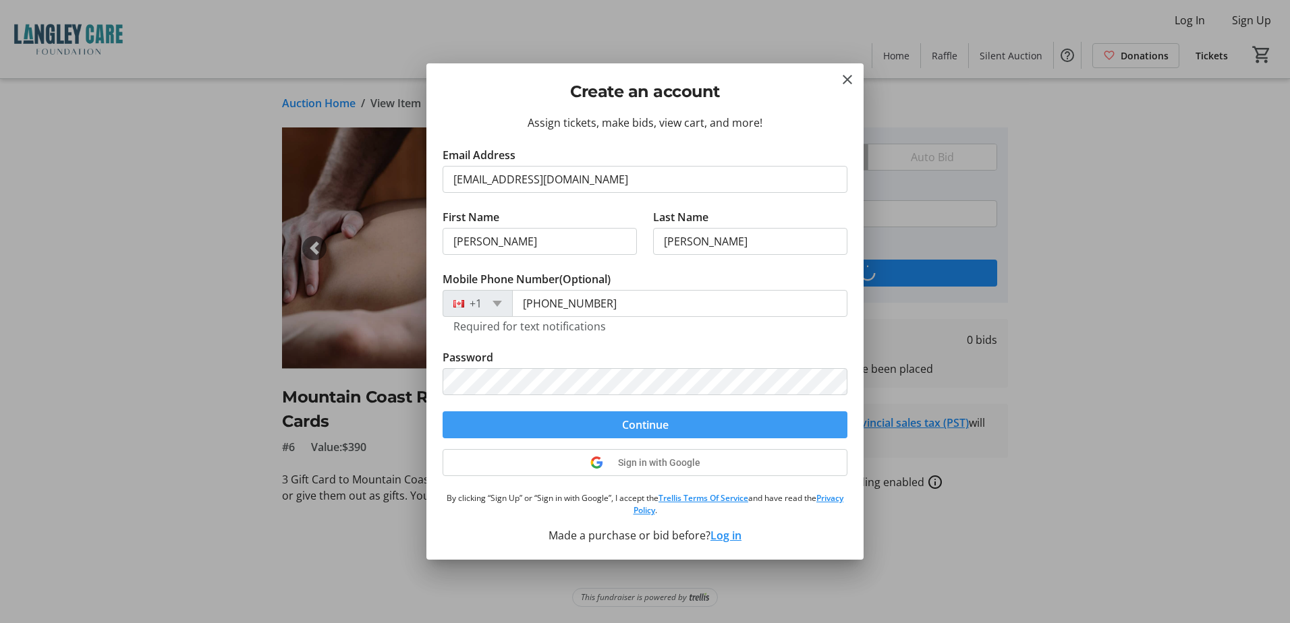
click at [588, 422] on span "submit" at bounding box center [644, 425] width 405 height 32
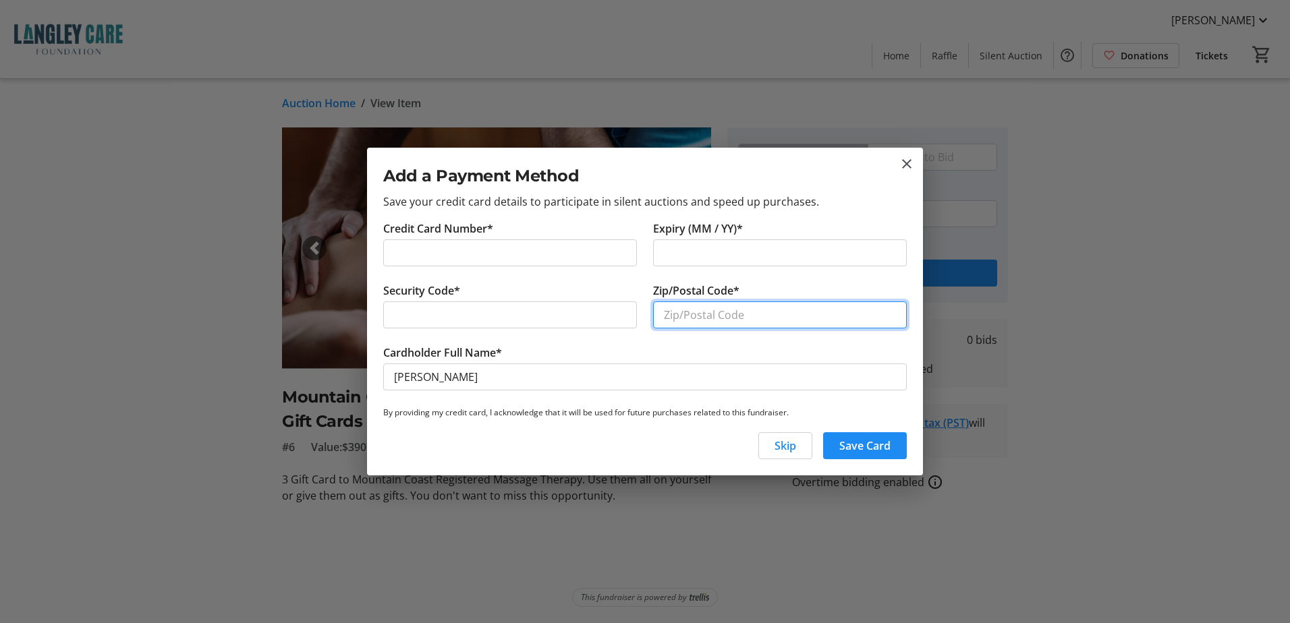
click at [726, 311] on input "Zip/Postal Code*" at bounding box center [780, 315] width 254 height 27
type input "V3A0A2"
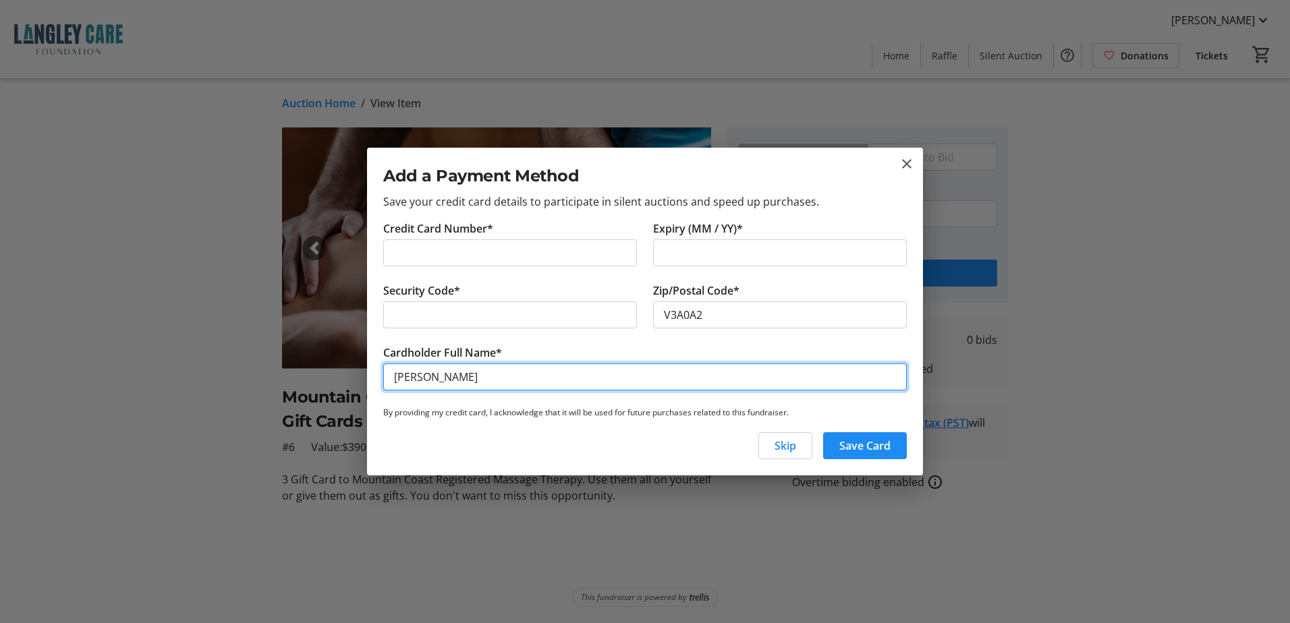
click at [419, 371] on input "[PERSON_NAME]" at bounding box center [644, 377] width 523 height 27
type input "[PERSON_NAME] [PERSON_NAME]"
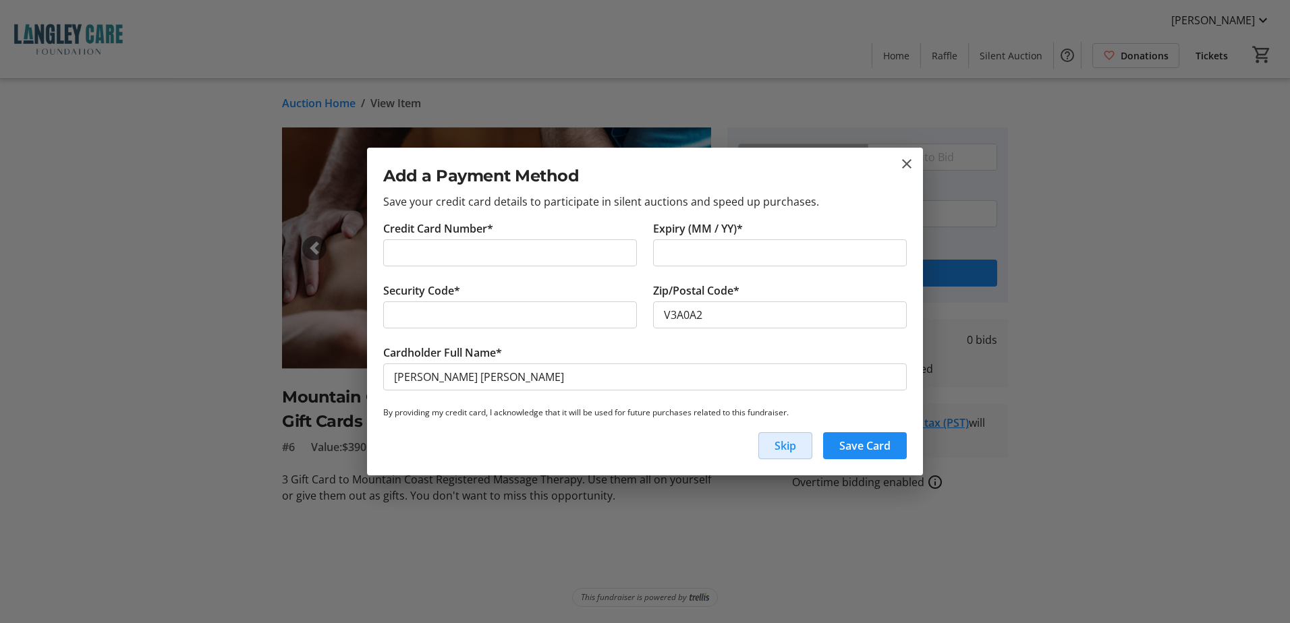
click at [785, 441] on span "Skip" at bounding box center [785, 446] width 22 height 16
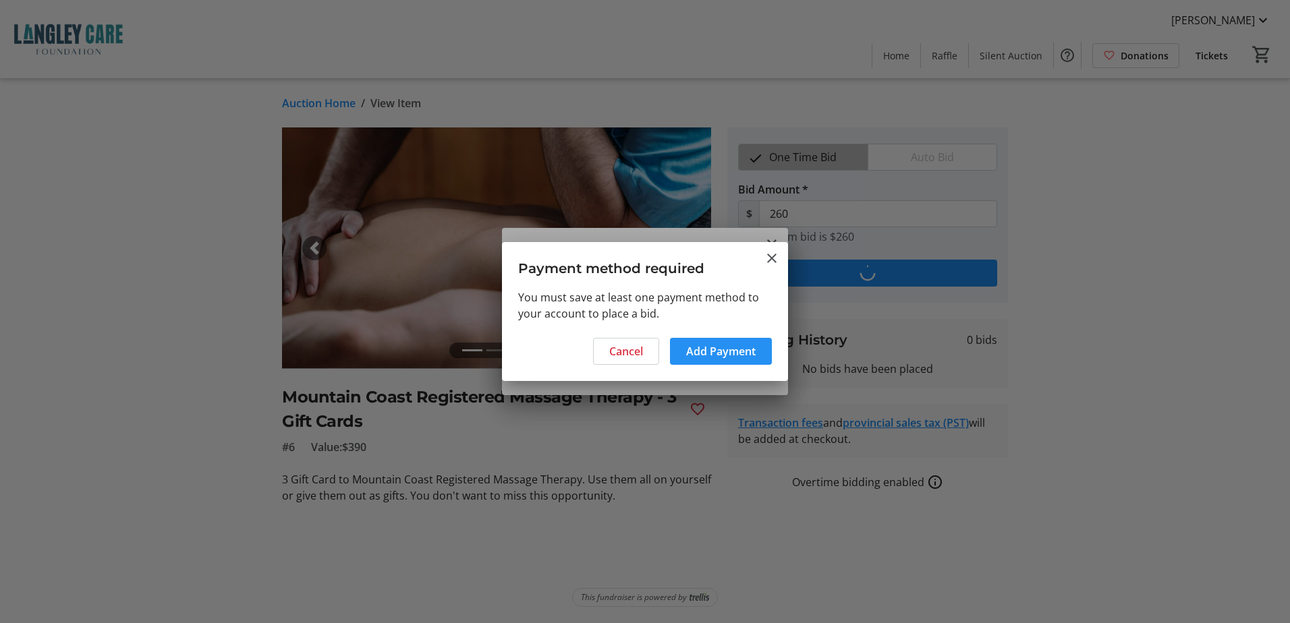
click at [709, 347] on span "Add Payment" at bounding box center [720, 351] width 69 height 16
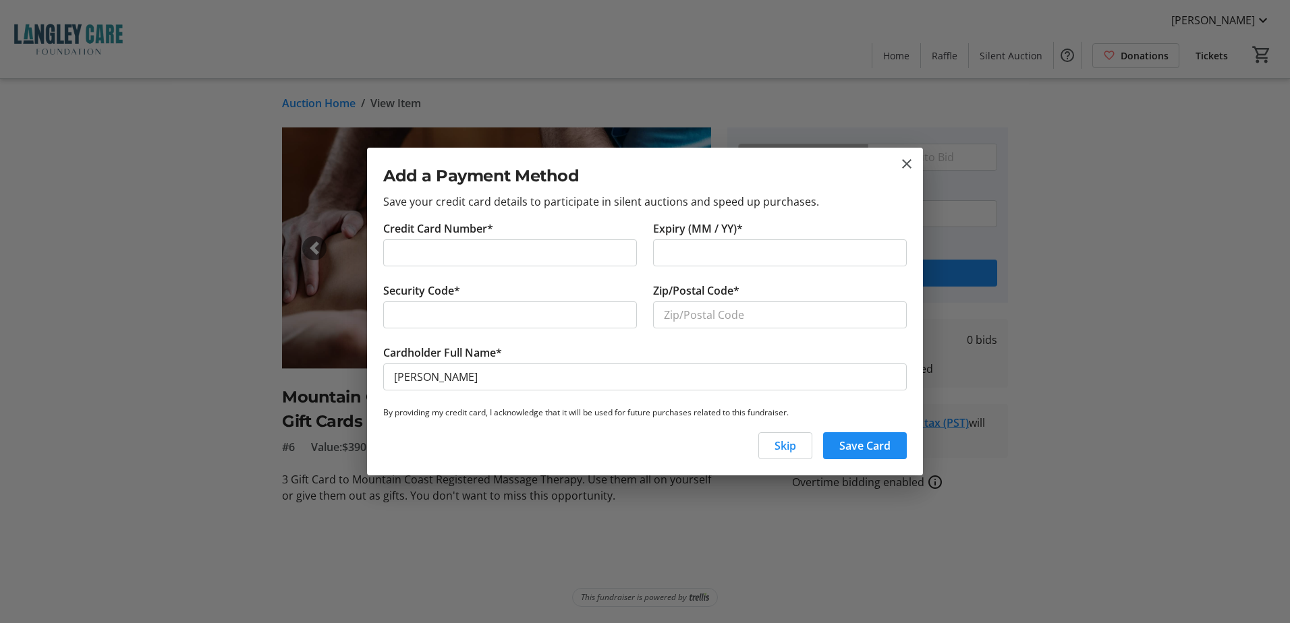
click at [486, 241] on div at bounding box center [510, 252] width 254 height 27
click at [709, 306] on input "Zip/Postal Code*" at bounding box center [780, 315] width 254 height 27
type input "V3A0A2"
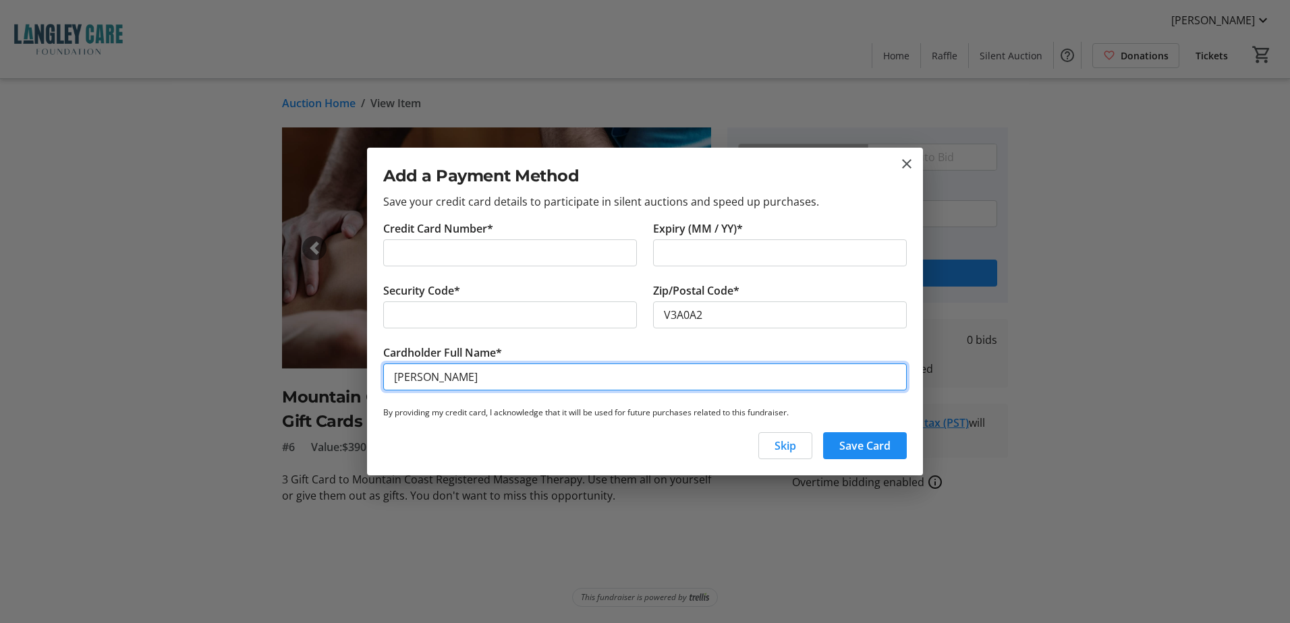
click at [515, 385] on input "[PERSON_NAME]" at bounding box center [644, 377] width 523 height 27
type input "[PERSON_NAME] [PERSON_NAME]"
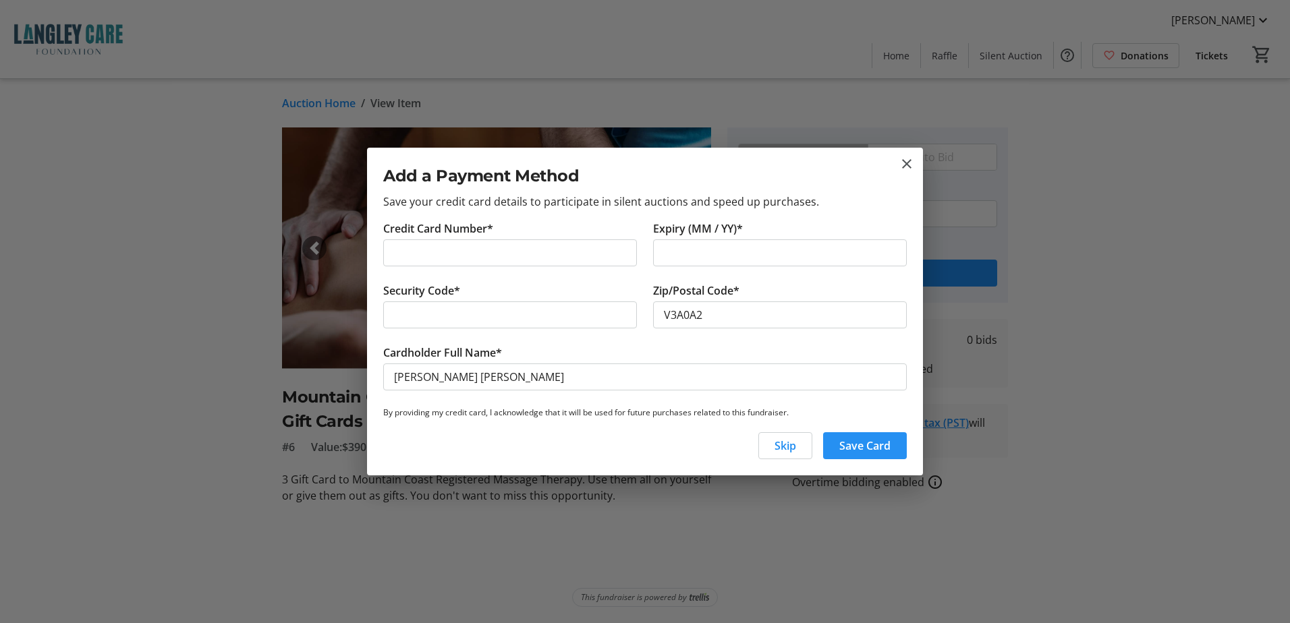
click at [875, 436] on span "button" at bounding box center [865, 446] width 84 height 32
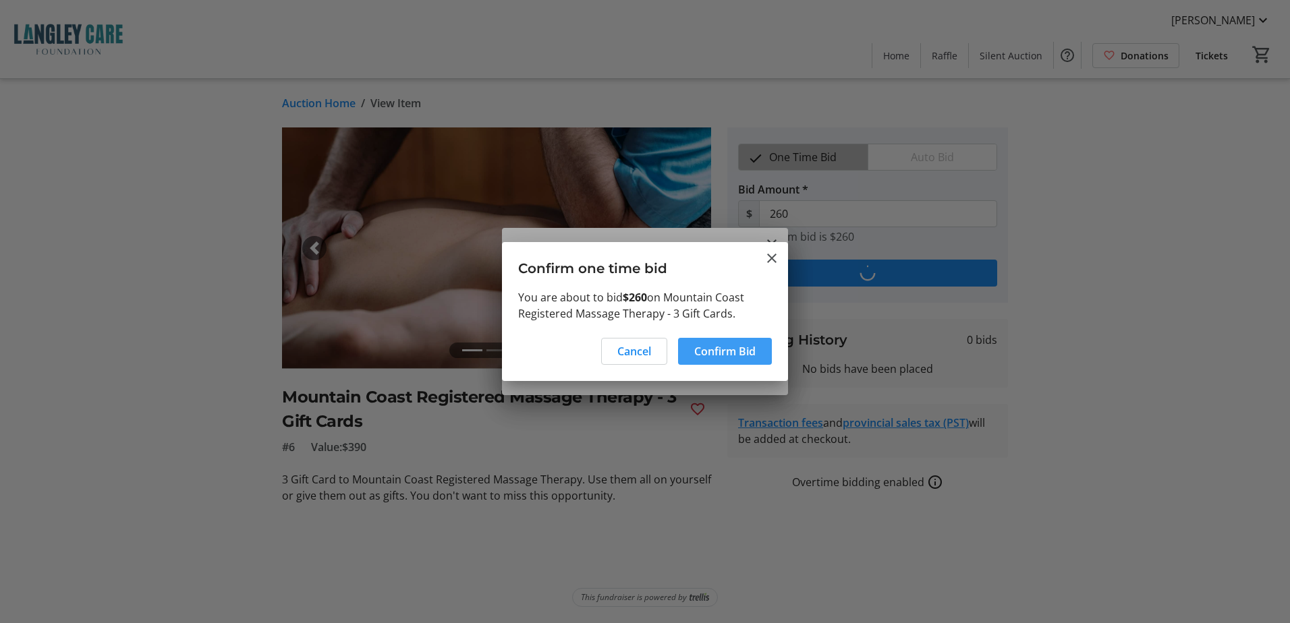
click at [743, 348] on span "Confirm Bid" at bounding box center [724, 351] width 61 height 16
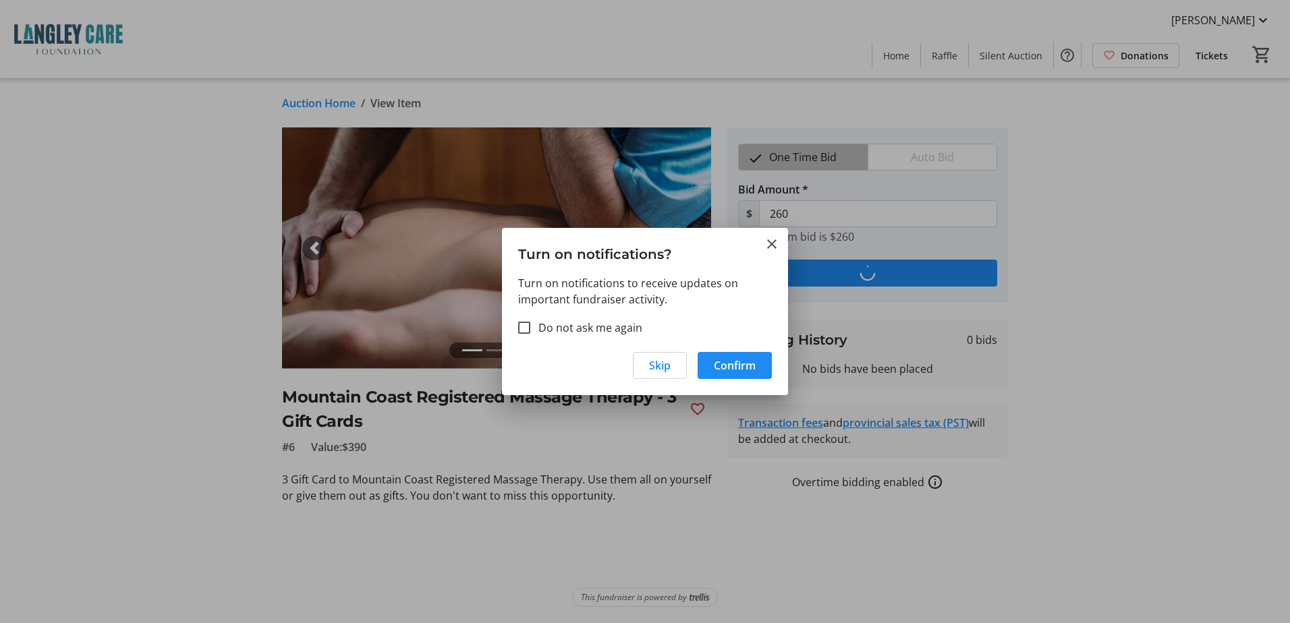
type input "285"
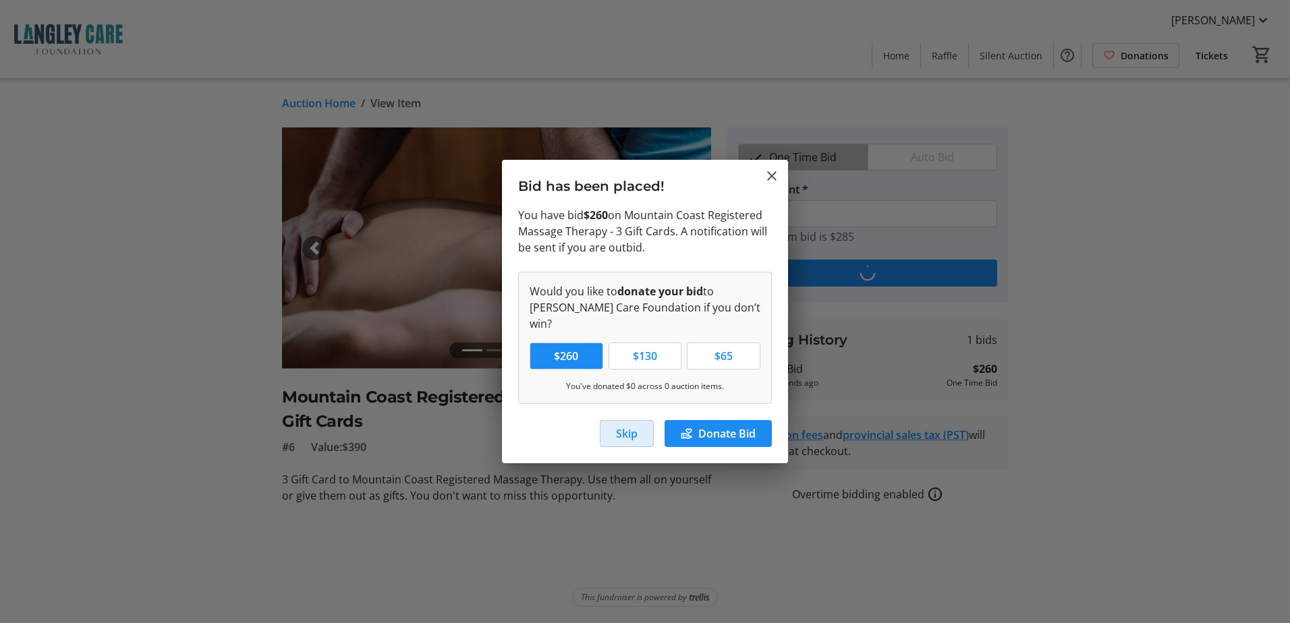
click at [632, 426] on span "Skip" at bounding box center [627, 434] width 22 height 16
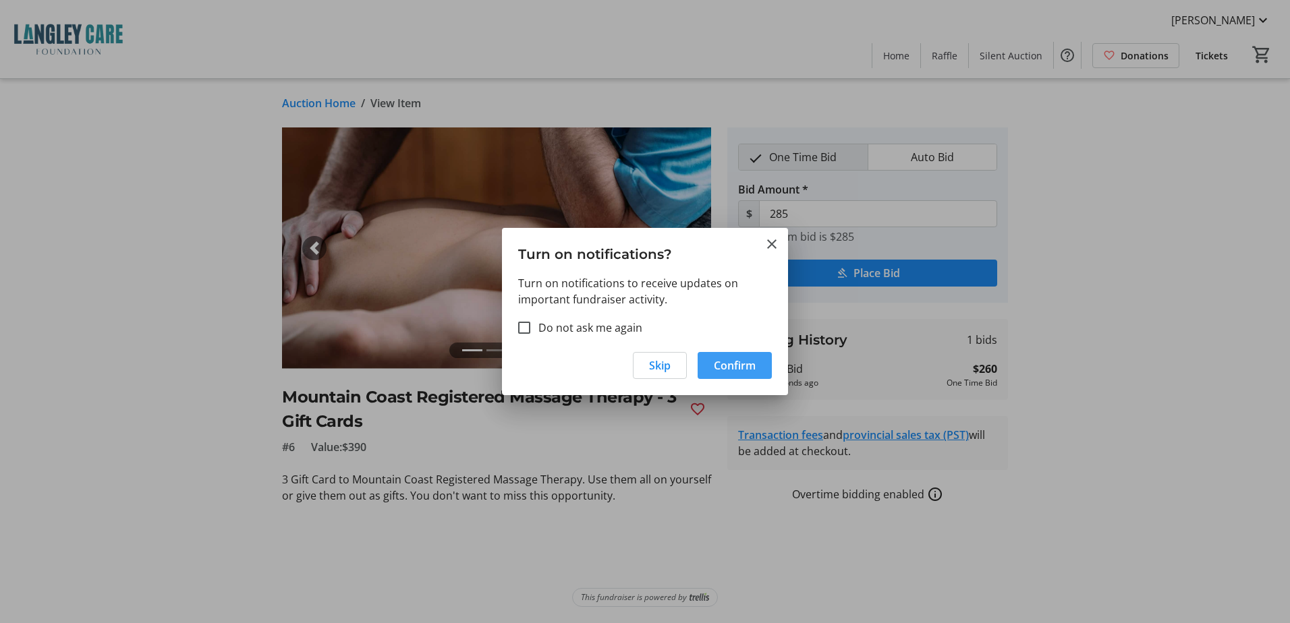
click at [727, 366] on span "Confirm" at bounding box center [735, 366] width 42 height 16
